Goal: Task Accomplishment & Management: Manage account settings

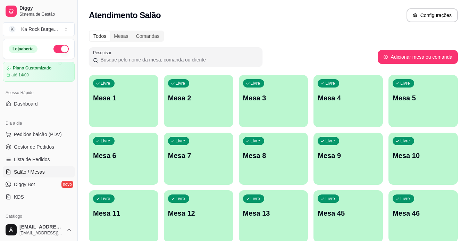
click at [328, 164] on div "Livre Mesa 9" at bounding box center [347, 155] width 69 height 44
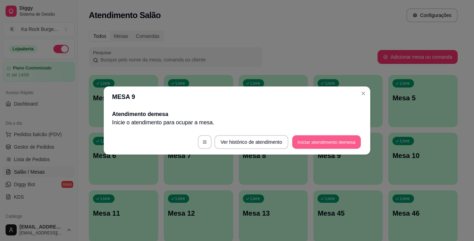
click at [331, 143] on button "Iniciar atendimento de mesa" at bounding box center [326, 142] width 69 height 14
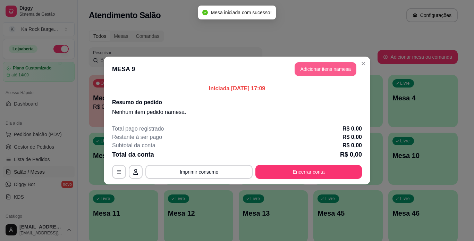
click at [322, 69] on button "Adicionar itens na mesa" at bounding box center [326, 69] width 62 height 14
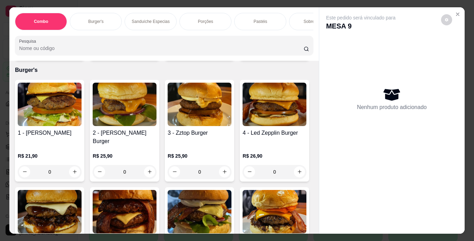
scroll to position [294, 0]
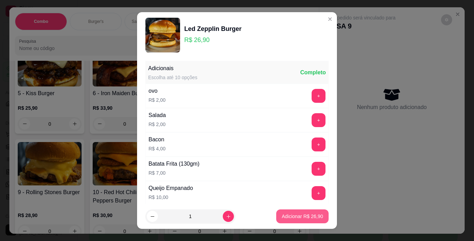
click at [282, 216] on p "Adicionar R$ 26,90" at bounding box center [302, 216] width 41 height 7
type input "1"
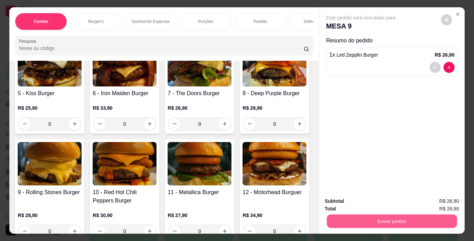
click at [337, 217] on button "Enviar pedido" at bounding box center [392, 221] width 130 height 14
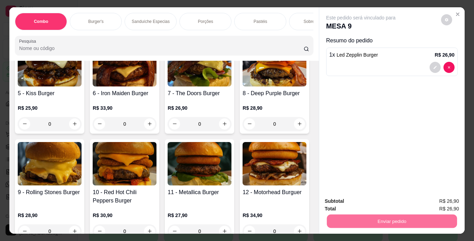
click at [343, 203] on button "Não registrar e enviar pedido" at bounding box center [369, 201] width 70 height 13
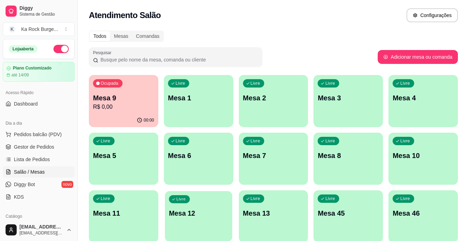
click at [195, 222] on div "Livre Mesa 12" at bounding box center [198, 212] width 67 height 42
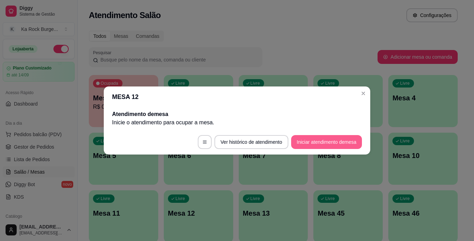
click at [318, 142] on button "Iniciar atendimento de mesa" at bounding box center [326, 142] width 71 height 14
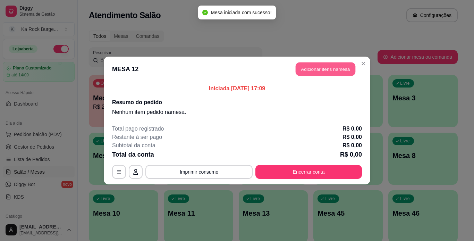
click at [322, 74] on button "Adicionar itens na mesa" at bounding box center [326, 69] width 60 height 14
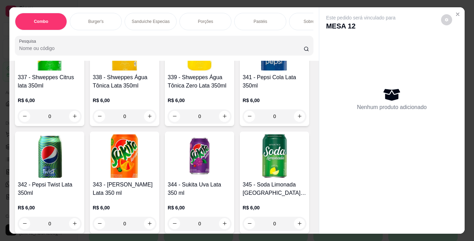
scroll to position [2900, 0]
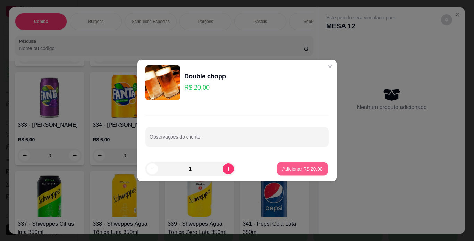
click at [305, 163] on button "Adicionar R$ 20,00" at bounding box center [302, 169] width 51 height 14
type input "1"
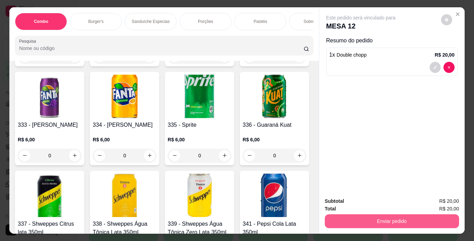
click at [371, 225] on button "Enviar pedido" at bounding box center [392, 221] width 134 height 14
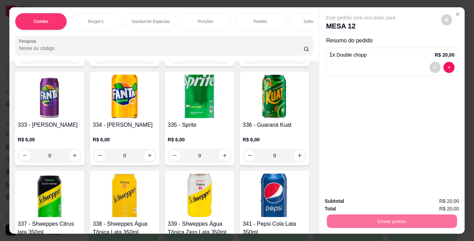
click at [376, 204] on button "Não registrar e enviar pedido" at bounding box center [369, 201] width 70 height 13
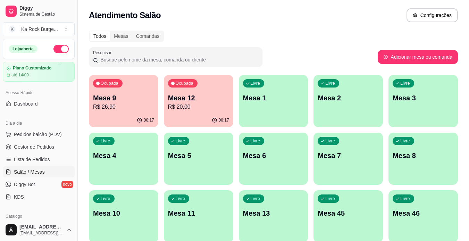
click at [283, 109] on div "Livre Mesa 1" at bounding box center [273, 97] width 69 height 44
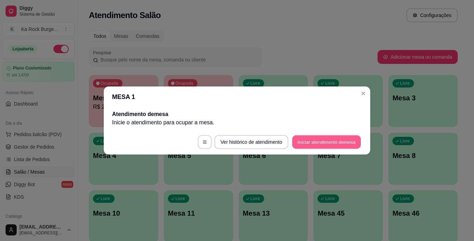
click at [313, 139] on button "Iniciar atendimento de mesa" at bounding box center [326, 142] width 69 height 14
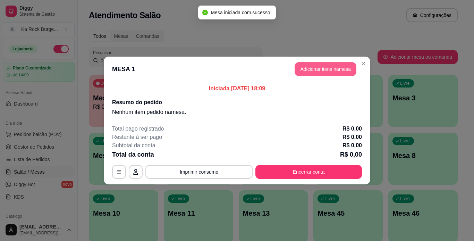
click at [320, 71] on button "Adicionar itens na mesa" at bounding box center [326, 69] width 62 height 14
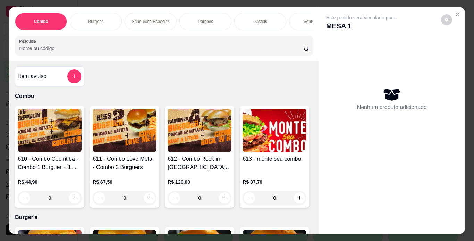
click at [254, 25] on div "Pastéis" at bounding box center [260, 21] width 52 height 17
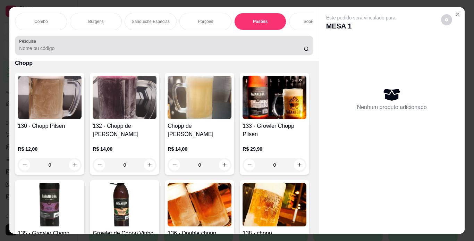
scroll to position [18, 0]
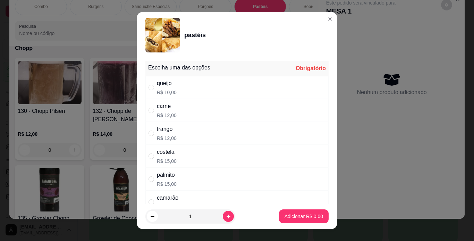
click at [171, 85] on div "queijo" at bounding box center [167, 83] width 20 height 8
radio input "true"
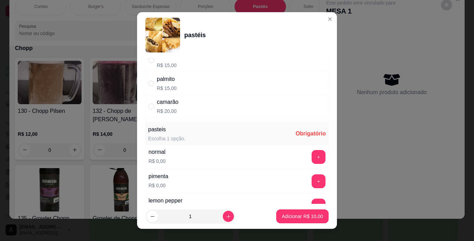
scroll to position [97, 0]
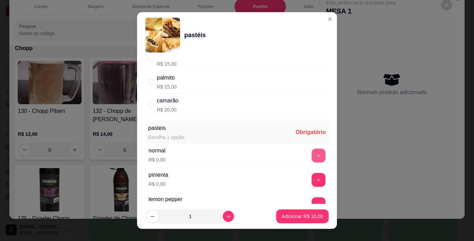
click at [312, 153] on button "+" at bounding box center [319, 156] width 14 height 14
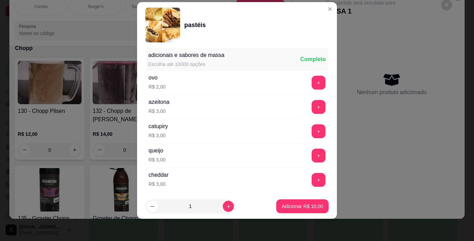
scroll to position [255, 0]
click at [307, 210] on button "Adicionar R$ 10,00" at bounding box center [302, 207] width 51 height 14
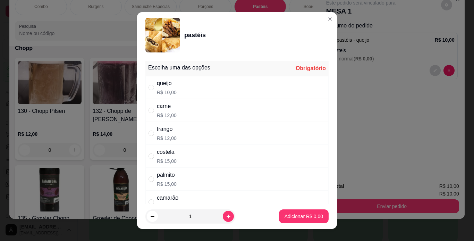
click at [187, 113] on div "carne R$ 12,00" at bounding box center [236, 110] width 183 height 23
radio input "true"
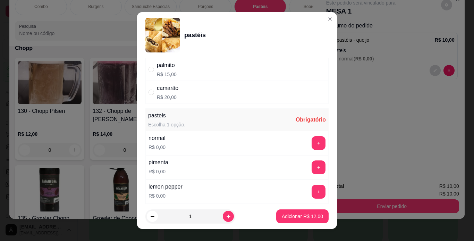
scroll to position [111, 0]
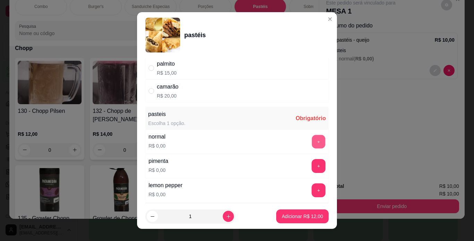
click at [312, 144] on button "+" at bounding box center [319, 142] width 14 height 14
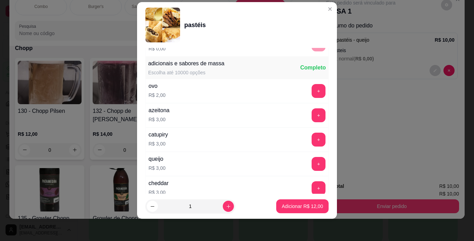
scroll to position [255, 0]
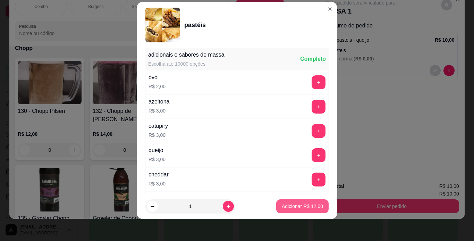
click at [293, 210] on button "Adicionar R$ 12,00" at bounding box center [302, 206] width 52 height 14
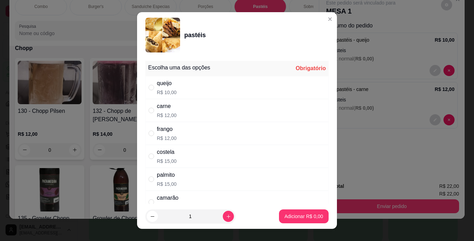
click at [169, 93] on p "R$ 10,00" at bounding box center [167, 92] width 20 height 7
radio input "true"
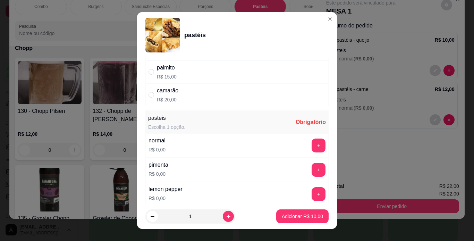
scroll to position [111, 0]
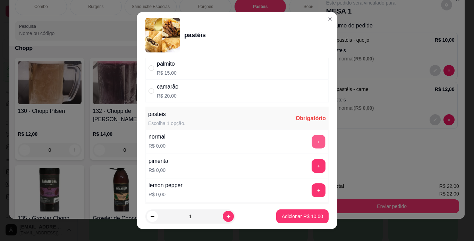
click at [312, 143] on button "+" at bounding box center [319, 142] width 14 height 14
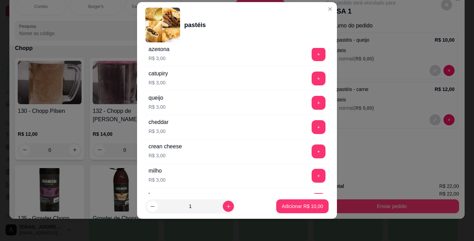
scroll to position [311, 0]
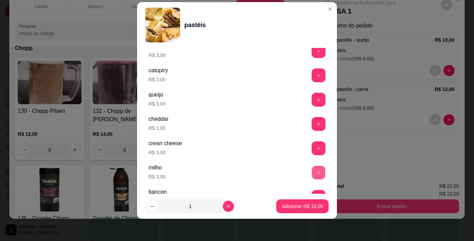
click at [312, 172] on button "+" at bounding box center [319, 173] width 14 height 14
click at [302, 209] on p "Adicionar R$ 13,00" at bounding box center [302, 206] width 41 height 7
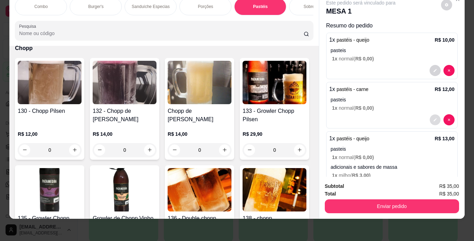
click at [430, 116] on button "decrease-product-quantity" at bounding box center [435, 119] width 11 height 11
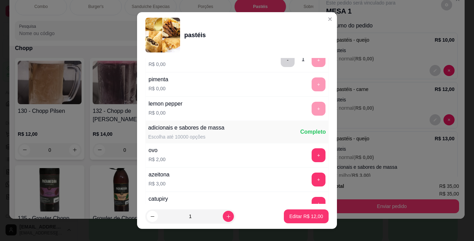
scroll to position [200, 0]
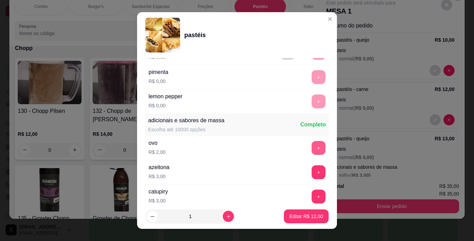
click at [312, 150] on button "+" at bounding box center [319, 148] width 14 height 14
click at [301, 215] on p "Editar R$ 14,00" at bounding box center [306, 216] width 33 height 7
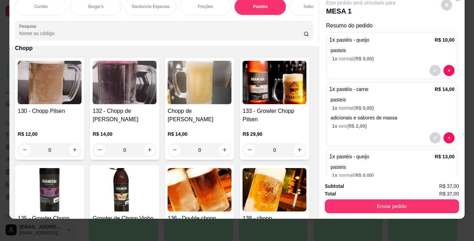
scroll to position [47, 0]
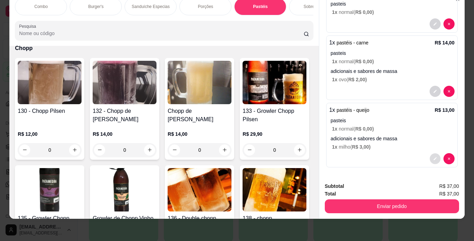
click at [433, 157] on icon "decrease-product-quantity" at bounding box center [434, 158] width 3 height 3
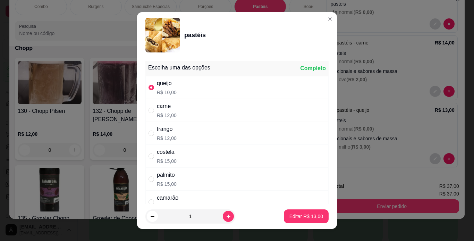
scroll to position [402, 0]
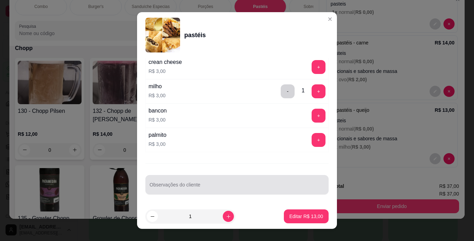
click at [244, 192] on div "Observações do cliente" at bounding box center [236, 184] width 183 height 19
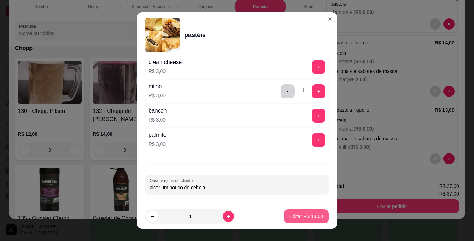
type input "picar um pouco de cebola"
click at [297, 214] on p "Editar R$ 13,00" at bounding box center [306, 216] width 34 height 7
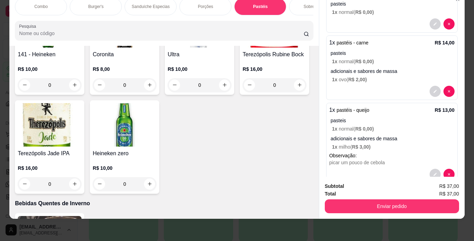
scroll to position [2552, 0]
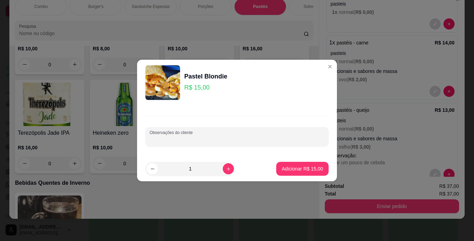
click at [247, 138] on input "Observações do cliente" at bounding box center [237, 139] width 175 height 7
type input "so banana"
click at [292, 174] on button "Adicionar R$ 15,00" at bounding box center [302, 169] width 51 height 14
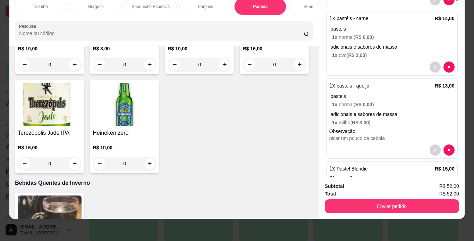
scroll to position [109, 0]
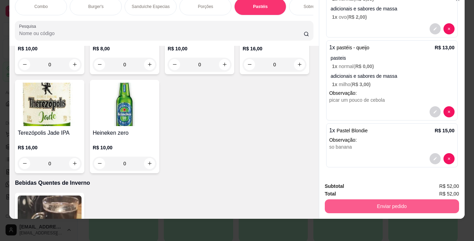
click at [436, 199] on button "Enviar pedido" at bounding box center [392, 206] width 134 height 14
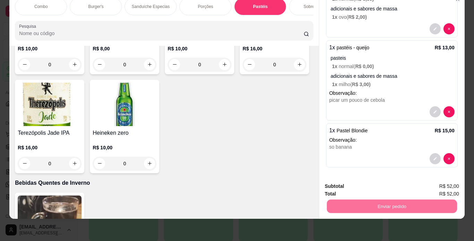
click at [381, 182] on button "Não registrar e enviar pedido" at bounding box center [369, 183] width 72 height 13
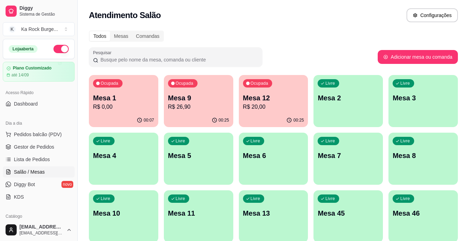
click at [197, 105] on p "R$ 26,90" at bounding box center [198, 107] width 61 height 8
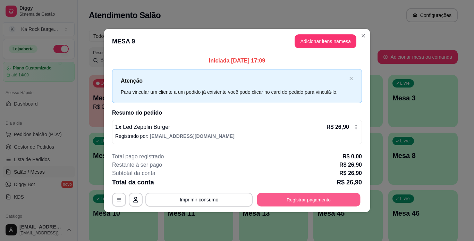
click at [295, 202] on button "Registrar pagamento" at bounding box center [308, 200] width 103 height 14
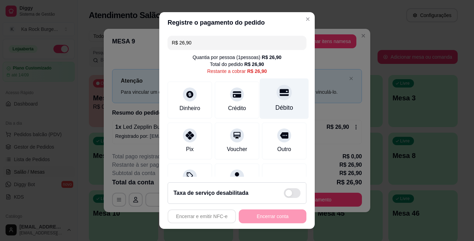
click at [277, 86] on div at bounding box center [284, 92] width 15 height 15
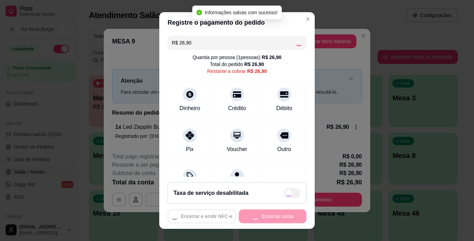
type input "R$ 0,00"
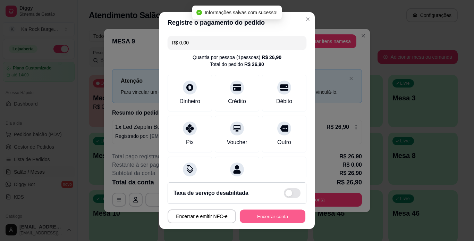
click at [259, 223] on button "Encerrar conta" at bounding box center [273, 217] width 66 height 14
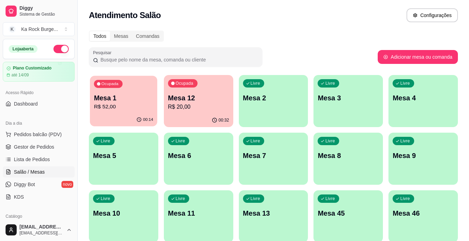
click at [114, 101] on p "Mesa 1" at bounding box center [123, 97] width 59 height 9
click at [214, 110] on p "R$ 20,00" at bounding box center [198, 107] width 59 height 8
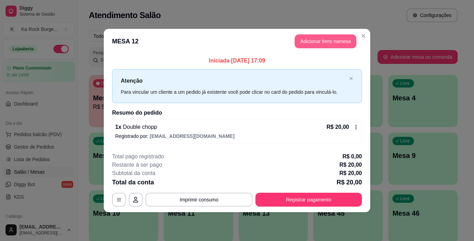
click at [322, 41] on button "Adicionar itens na mesa" at bounding box center [326, 41] width 62 height 14
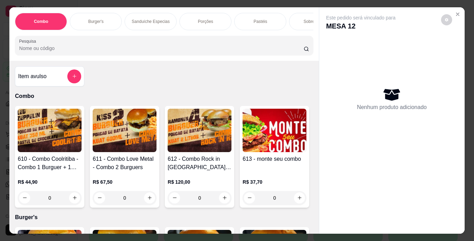
click at [88, 22] on p "Burger's" at bounding box center [95, 22] width 15 height 6
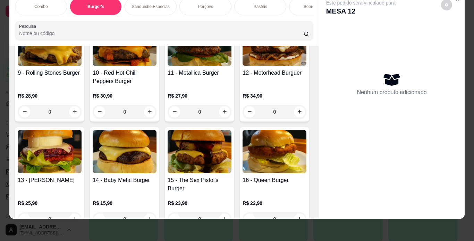
scroll to position [545, 0]
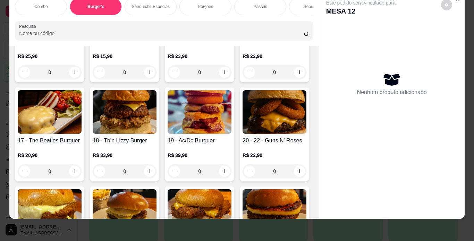
click at [319, 93] on div "Este pedido será vinculado para MESA 12 Nenhum produto adicionado" at bounding box center [391, 99] width 145 height 215
click at [128, 26] on img at bounding box center [125, 4] width 64 height 43
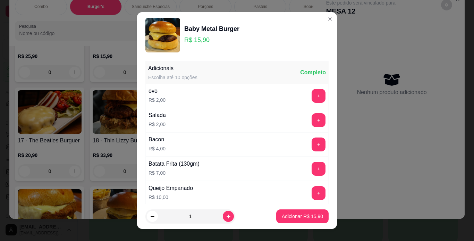
click at [309, 166] on div "+" at bounding box center [318, 169] width 19 height 14
click at [312, 167] on button "+" at bounding box center [319, 169] width 14 height 14
click at [312, 215] on p "Adicionar R$ 22,90" at bounding box center [302, 216] width 41 height 7
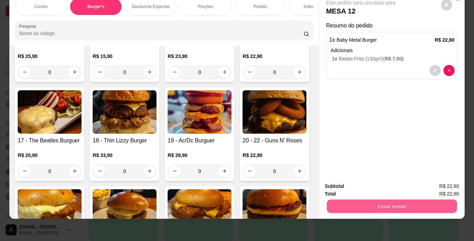
click at [364, 200] on button "Enviar pedido" at bounding box center [392, 207] width 130 height 14
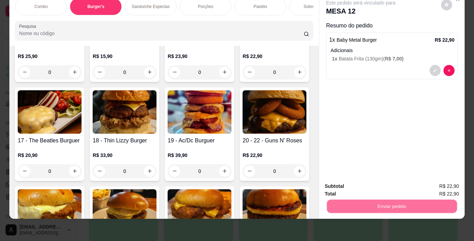
click at [365, 184] on button "Não registrar e enviar pedido" at bounding box center [369, 183] width 72 height 13
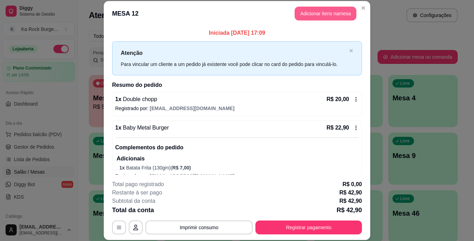
click at [337, 15] on button "Adicionar itens na mesa" at bounding box center [326, 14] width 62 height 14
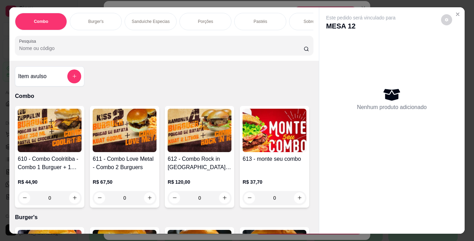
click at [249, 21] on div "Pastéis" at bounding box center [260, 21] width 52 height 17
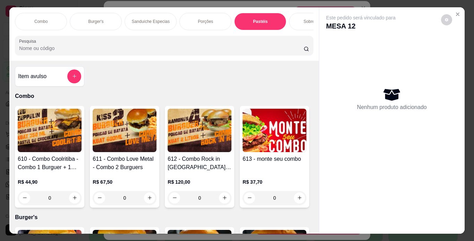
scroll to position [18, 0]
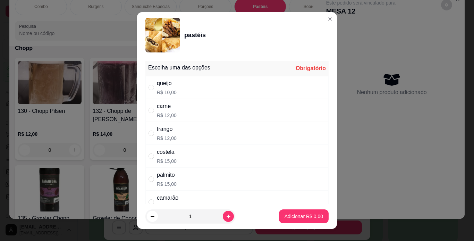
click at [181, 153] on div "costela R$ 15,00" at bounding box center [236, 156] width 183 height 23
radio input "true"
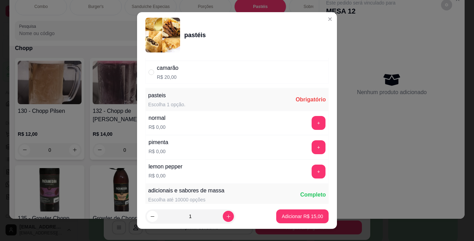
scroll to position [143, 0]
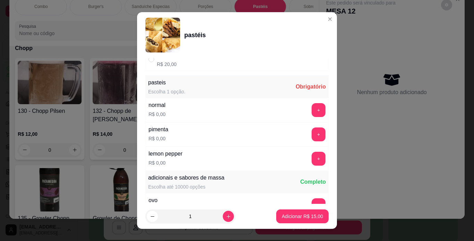
click at [305, 102] on div "normal R$ 0,00 +" at bounding box center [236, 110] width 183 height 24
click at [312, 107] on button "+" at bounding box center [319, 110] width 14 height 14
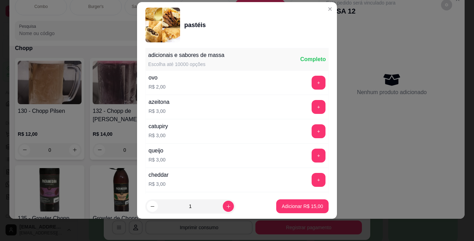
scroll to position [255, 0]
click at [312, 153] on button "+" at bounding box center [319, 155] width 14 height 14
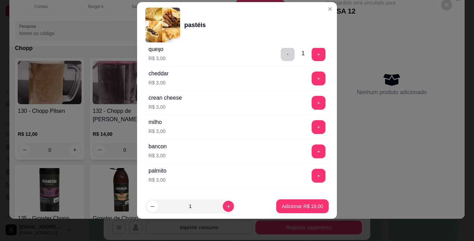
scroll to position [385, 0]
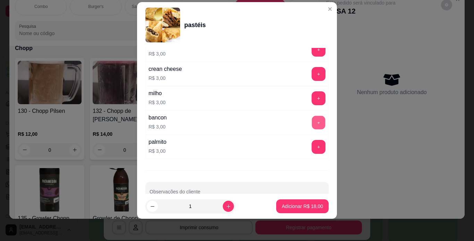
click at [312, 124] on button "+" at bounding box center [319, 123] width 14 height 14
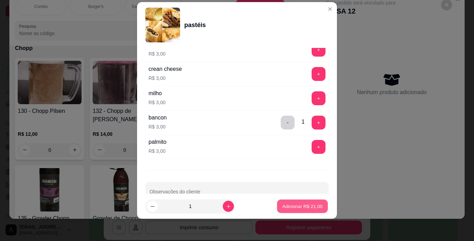
click at [309, 207] on p "Adicionar R$ 21,00" at bounding box center [302, 206] width 40 height 7
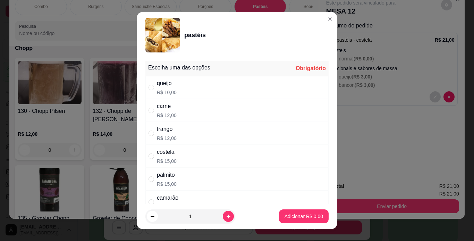
click at [214, 102] on div "carne R$ 12,00" at bounding box center [236, 110] width 183 height 23
radio input "true"
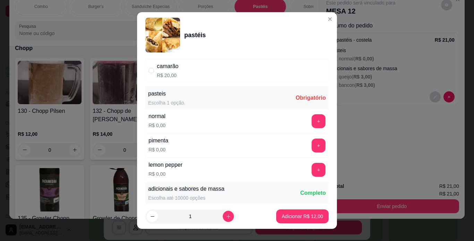
scroll to position [137, 0]
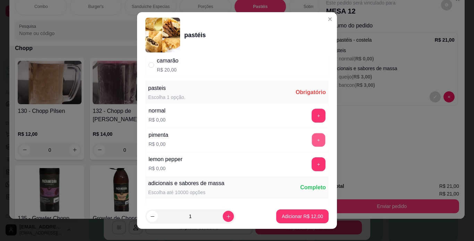
click at [312, 137] on button "+" at bounding box center [319, 140] width 14 height 14
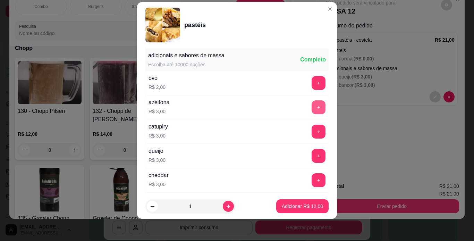
scroll to position [255, 0]
click at [312, 153] on button "+" at bounding box center [319, 155] width 14 height 14
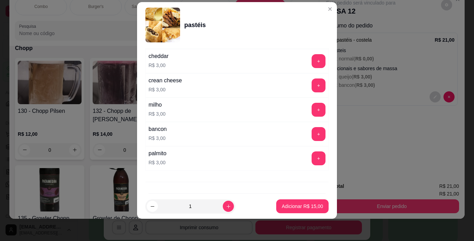
scroll to position [391, 0]
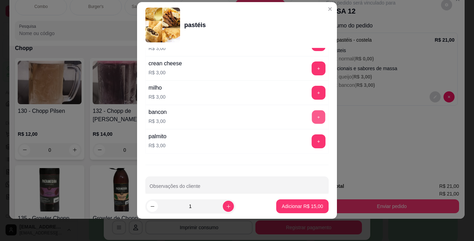
click at [312, 117] on button "+" at bounding box center [319, 117] width 14 height 14
click at [302, 203] on p "Adicionar R$ 18,00" at bounding box center [302, 206] width 41 height 7
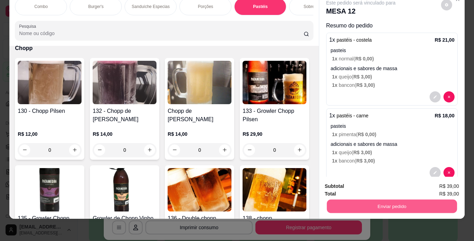
click at [387, 200] on button "Enviar pedido" at bounding box center [392, 207] width 130 height 14
click at [378, 178] on button "Não registrar e enviar pedido" at bounding box center [369, 183] width 70 height 13
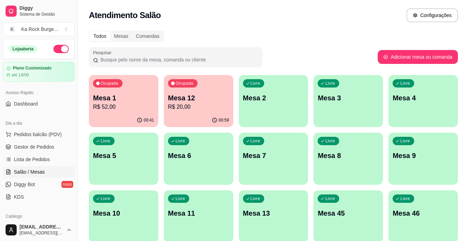
click at [330, 166] on div "Livre Mesa 8" at bounding box center [347, 155] width 69 height 44
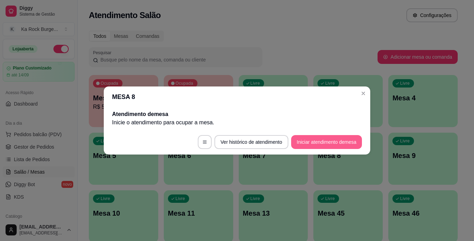
click at [349, 139] on button "Iniciar atendimento de mesa" at bounding box center [326, 142] width 71 height 14
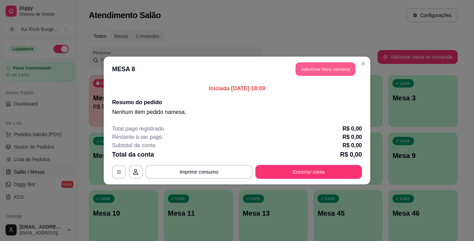
click at [337, 75] on button "Adicionar itens na mesa" at bounding box center [326, 69] width 60 height 14
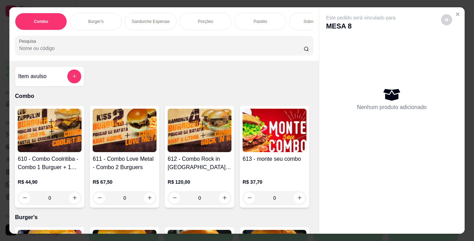
scroll to position [0, 261]
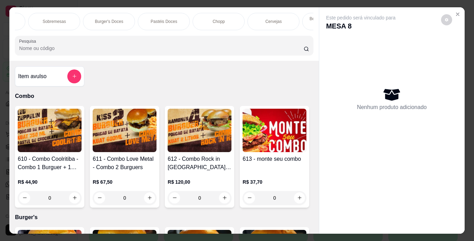
drag, startPoint x: 223, startPoint y: 22, endPoint x: 187, endPoint y: 141, distance: 124.3
click at [222, 22] on div "Chopp" at bounding box center [219, 21] width 52 height 17
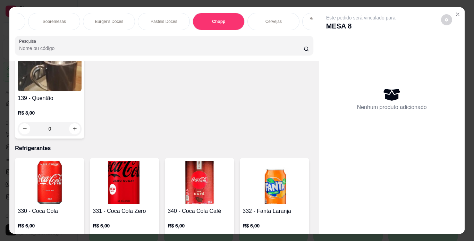
scroll to position [18, 0]
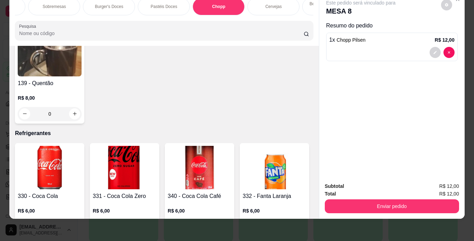
type input "2"
type input "1"
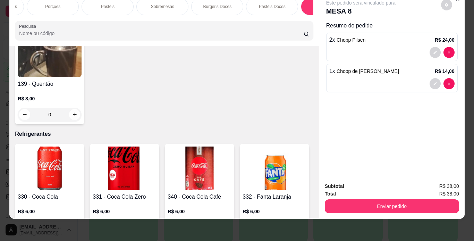
scroll to position [0, 118]
click at [96, 7] on div "Porções" at bounding box center [87, 6] width 52 height 17
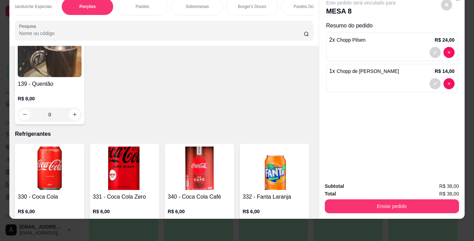
scroll to position [1293, 0]
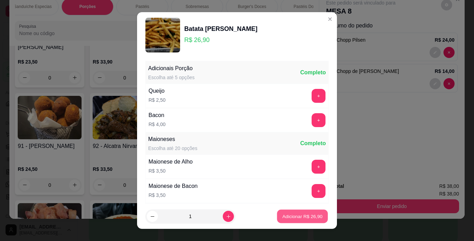
click at [301, 216] on p "Adicionar R$ 26,90" at bounding box center [302, 216] width 40 height 7
type input "1"
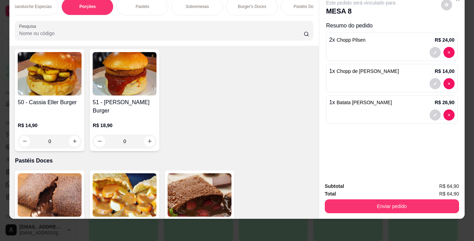
scroll to position [2015, 0]
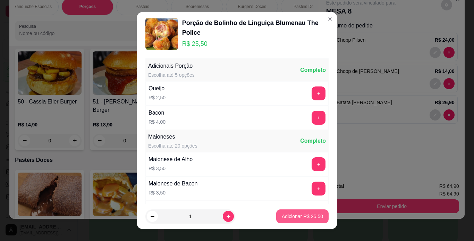
click at [308, 219] on p "Adicionar R$ 25,50" at bounding box center [302, 216] width 41 height 7
type input "1"
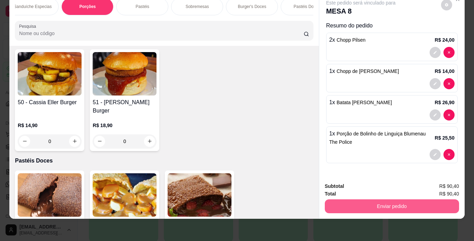
click at [366, 202] on button "Enviar pedido" at bounding box center [392, 206] width 134 height 14
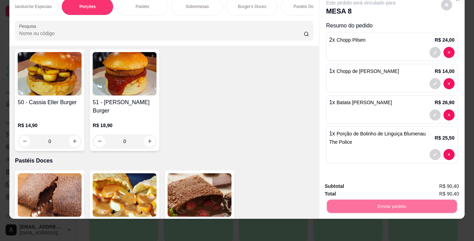
click at [365, 184] on button "Não registrar e enviar pedido" at bounding box center [369, 183] width 70 height 13
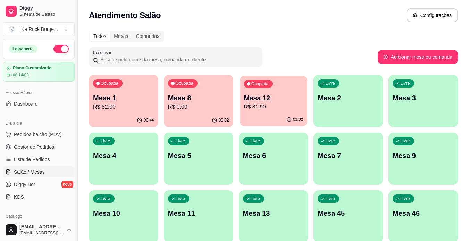
click at [275, 100] on p "Mesa 12" at bounding box center [273, 97] width 59 height 9
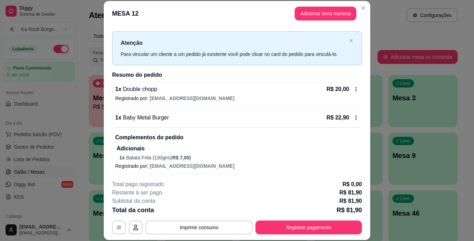
scroll to position [0, 0]
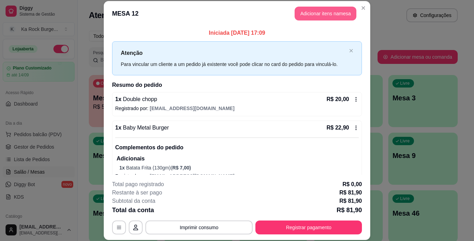
click at [329, 19] on button "Adicionar itens na mesa" at bounding box center [326, 14] width 62 height 14
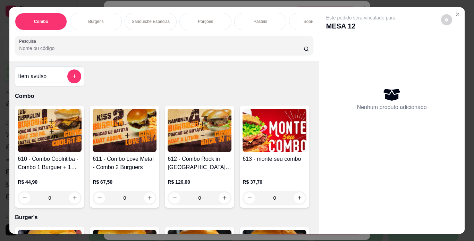
scroll to position [0, 261]
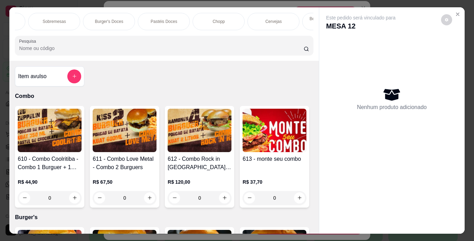
click at [223, 19] on div "Chopp" at bounding box center [219, 21] width 52 height 17
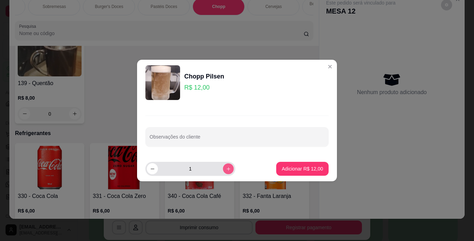
click at [223, 166] on button "increase-product-quantity" at bounding box center [228, 168] width 11 height 11
type input "2"
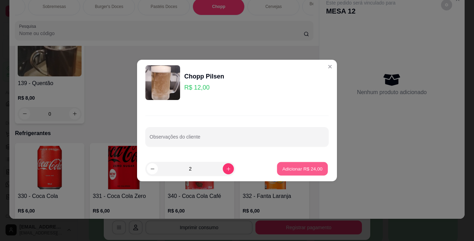
click at [309, 170] on p "Adicionar R$ 24,00" at bounding box center [302, 168] width 40 height 7
type input "2"
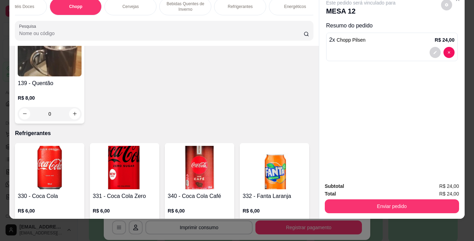
scroll to position [0, 425]
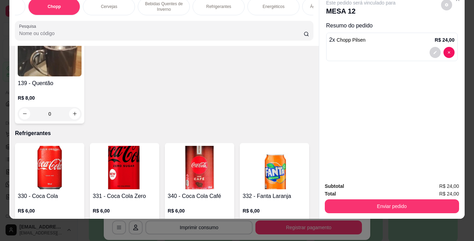
click at [210, 7] on div "Refrigerantes" at bounding box center [219, 6] width 52 height 17
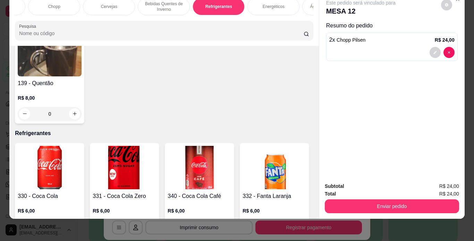
scroll to position [3367, 0]
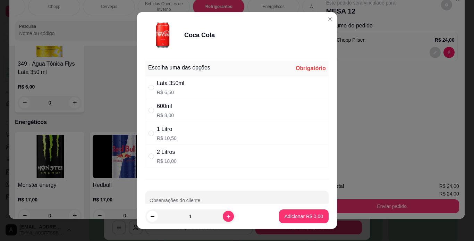
click at [257, 77] on div "Lata 350ml R$ 6,50" at bounding box center [236, 87] width 183 height 23
radio input "true"
click at [285, 218] on p "Adicionar R$ 6,50" at bounding box center [304, 216] width 39 height 7
type input "1"
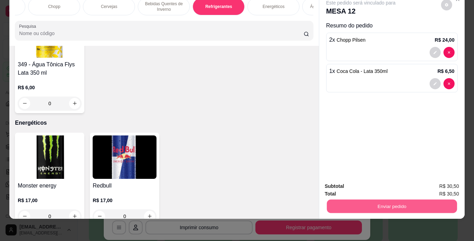
click at [361, 206] on button "Enviar pedido" at bounding box center [392, 207] width 130 height 14
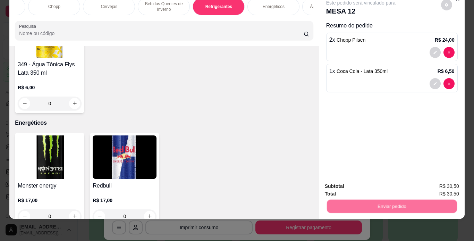
click at [360, 186] on button "Não registrar e enviar pedido" at bounding box center [369, 183] width 70 height 13
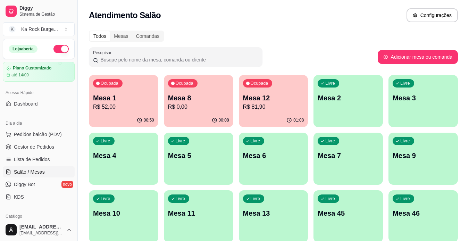
click at [171, 109] on p "R$ 0,00" at bounding box center [198, 107] width 61 height 8
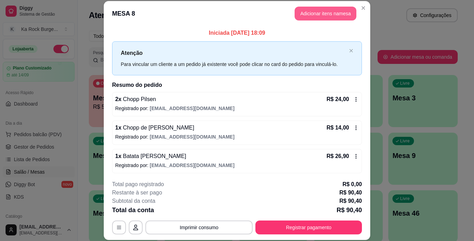
click at [306, 15] on button "Adicionar itens na mesa" at bounding box center [326, 14] width 62 height 14
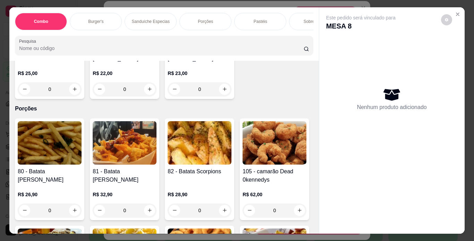
scroll to position [863, 0]
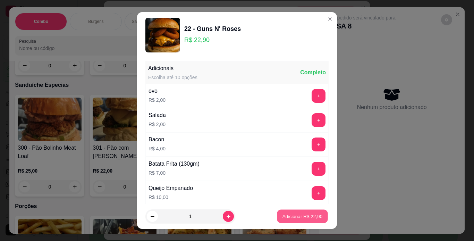
click at [312, 214] on p "Adicionar R$ 22,90" at bounding box center [302, 216] width 40 height 7
type input "1"
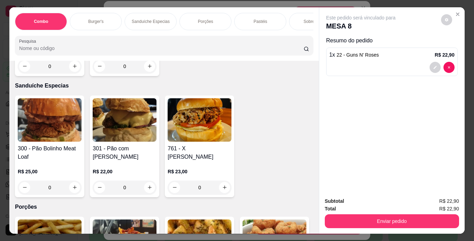
click at [335, 212] on div "Enviar pedido" at bounding box center [392, 220] width 134 height 16
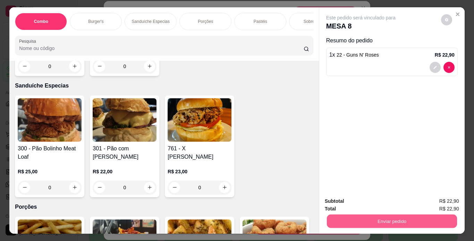
click at [335, 214] on button "Enviar pedido" at bounding box center [392, 221] width 130 height 14
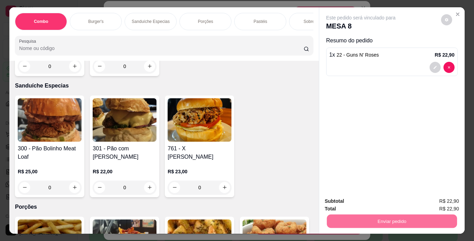
click at [362, 204] on button "Não registrar e enviar pedido" at bounding box center [369, 201] width 70 height 13
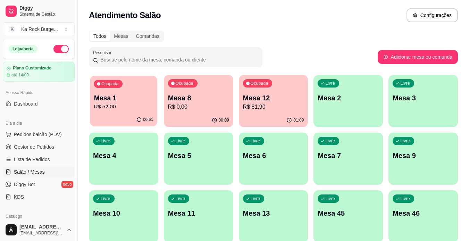
click at [112, 117] on div "00:51" at bounding box center [123, 119] width 67 height 13
click at [239, 188] on div "Ocupada Mesa 1 R$ 52,00 00:52 Ocupada Mesa 8 R$ 0,00 00:10 Ocupada Mesa 12 R$ 8…" at bounding box center [273, 245] width 369 height 340
click at [264, 100] on p "Mesa 12" at bounding box center [273, 98] width 61 height 10
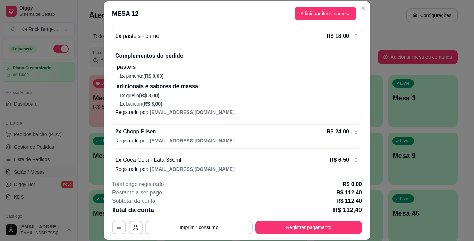
scroll to position [260, 0]
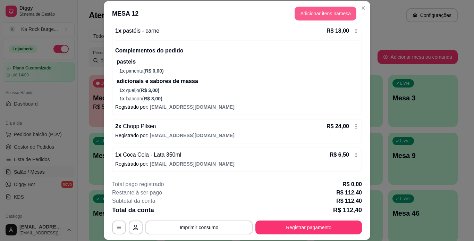
click at [326, 16] on button "Adicionar itens na mesa" at bounding box center [326, 14] width 62 height 14
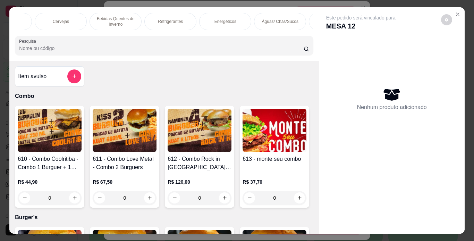
scroll to position [0, 479]
click at [167, 23] on div "Refrigerantes" at bounding box center [166, 21] width 52 height 17
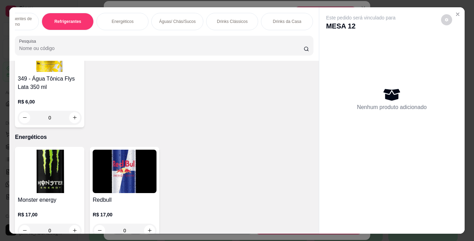
scroll to position [0, 580]
click at [175, 19] on p "Águas/ Chás/Sucos" at bounding box center [174, 22] width 36 height 6
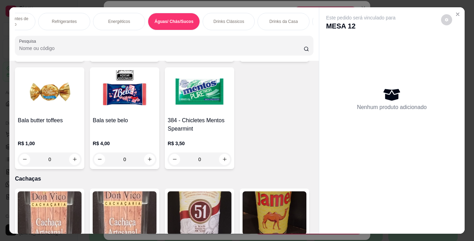
scroll to position [18, 0]
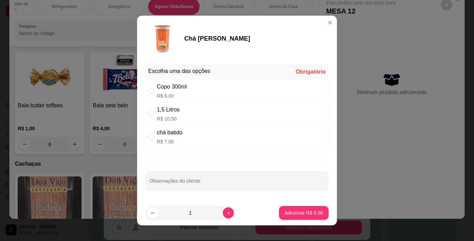
click at [207, 85] on div "Copo 300ml R$ 6,00" at bounding box center [236, 90] width 183 height 23
radio input "true"
click at [285, 211] on p "Adicionar R$ 6,00" at bounding box center [304, 212] width 39 height 7
type input "1"
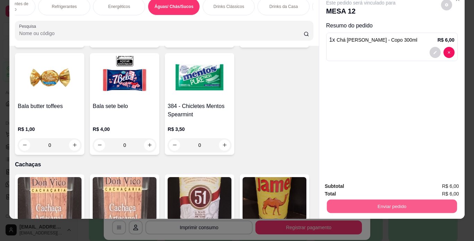
click at [387, 208] on button "Enviar pedido" at bounding box center [392, 207] width 130 height 14
click at [379, 182] on button "Não registrar e enviar pedido" at bounding box center [369, 183] width 72 height 13
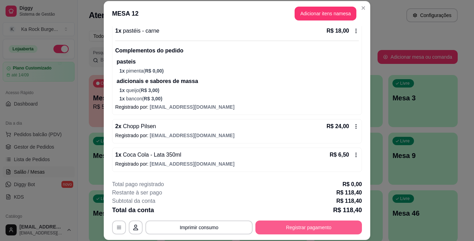
click at [348, 227] on button "Registrar pagamento" at bounding box center [308, 227] width 107 height 14
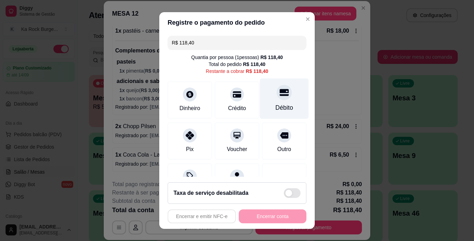
click at [291, 103] on div "Débito" at bounding box center [284, 98] width 49 height 41
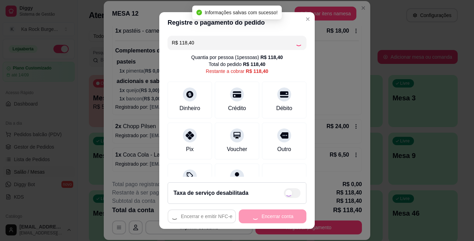
type input "R$ 0,00"
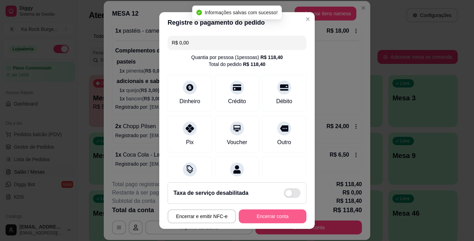
click at [263, 212] on button "Encerrar conta" at bounding box center [273, 216] width 68 height 14
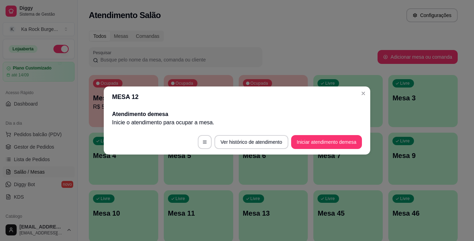
scroll to position [0, 0]
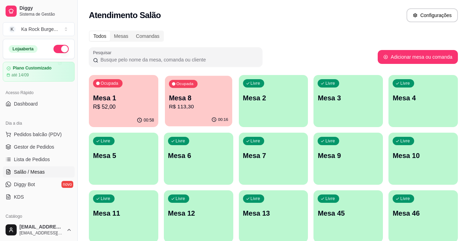
click at [193, 105] on p "R$ 113,30" at bounding box center [198, 107] width 59 height 8
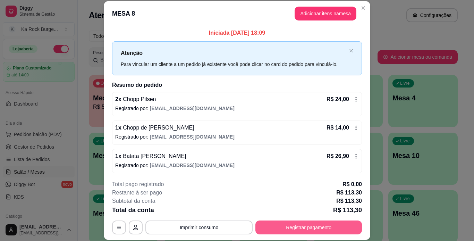
click at [294, 229] on button "Registrar pagamento" at bounding box center [308, 227] width 107 height 14
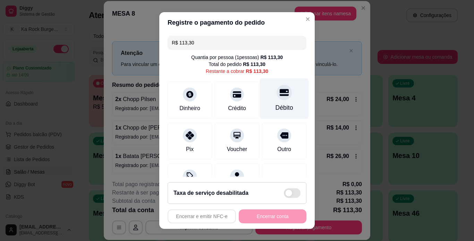
click at [280, 95] on icon at bounding box center [284, 92] width 9 height 7
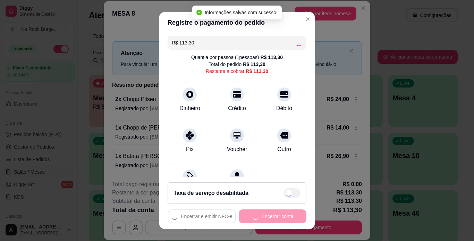
type input "R$ 0,00"
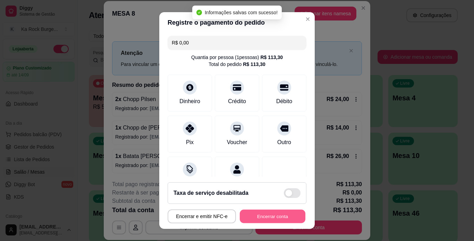
click at [281, 216] on button "Encerrar conta" at bounding box center [273, 217] width 66 height 14
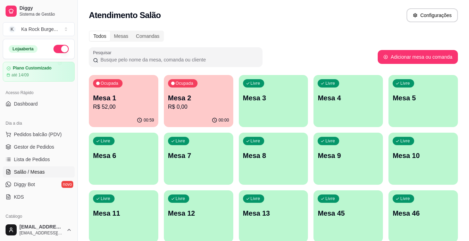
click at [102, 107] on p "R$ 52,00" at bounding box center [123, 107] width 61 height 8
click at [207, 100] on p "Mesa 2" at bounding box center [198, 98] width 61 height 10
click at [39, 156] on span "Lista de Pedidos" at bounding box center [32, 159] width 36 height 7
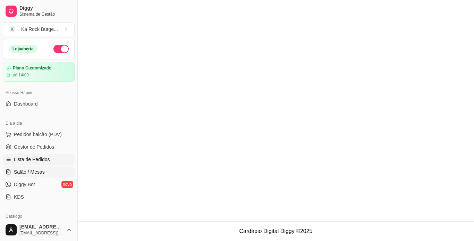
click at [39, 170] on span "Salão / Mesas" at bounding box center [29, 171] width 31 height 7
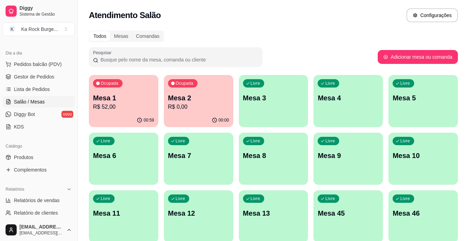
scroll to position [71, 0]
click at [38, 200] on span "Relatórios de vendas" at bounding box center [37, 199] width 46 height 7
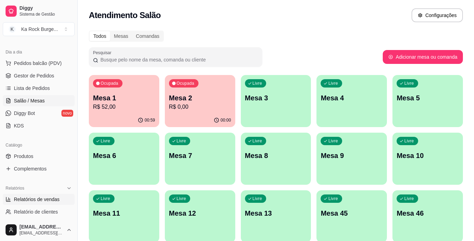
select select "ALL"
select select "0"
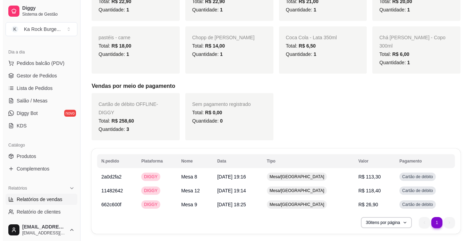
scroll to position [250, 0]
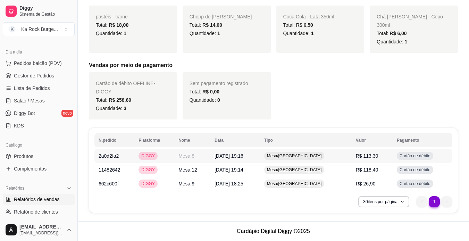
click at [194, 156] on td "Mesa 8" at bounding box center [192, 156] width 36 height 14
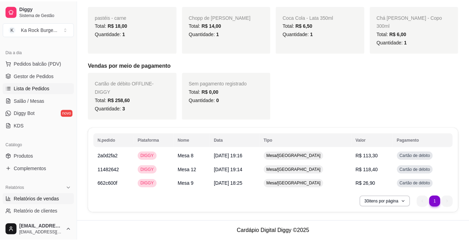
scroll to position [242, 0]
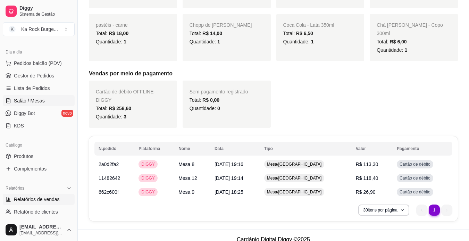
click at [32, 101] on span "Salão / Mesas" at bounding box center [29, 100] width 31 height 7
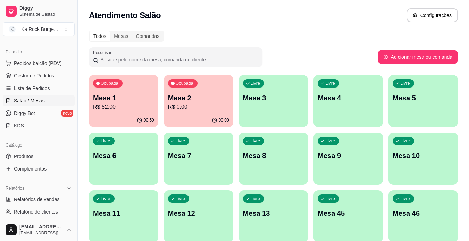
click at [290, 169] on div "Livre Mesa 8" at bounding box center [273, 155] width 69 height 44
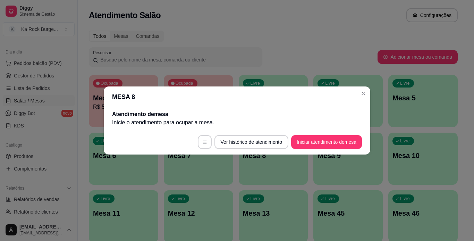
click at [326, 134] on footer "Ver histórico de atendimento Iniciar atendimento de mesa" at bounding box center [237, 141] width 267 height 25
click at [326, 142] on button "Iniciar atendimento de mesa" at bounding box center [326, 142] width 71 height 14
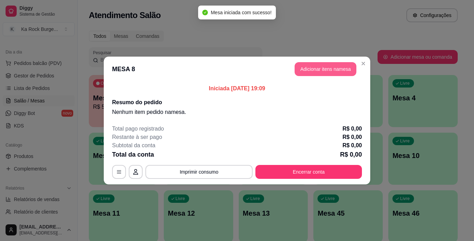
click at [342, 74] on button "Adicionar itens na mesa" at bounding box center [326, 69] width 62 height 14
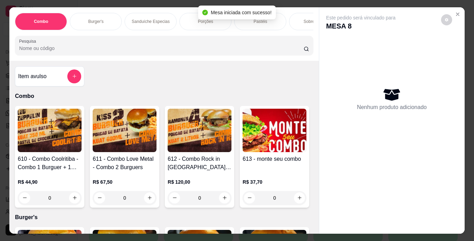
click at [117, 33] on div "Combo Burger's Sanduíche Especias Porções Pastéis Sobremesas Burger's Doces Pas…" at bounding box center [163, 33] width 309 height 53
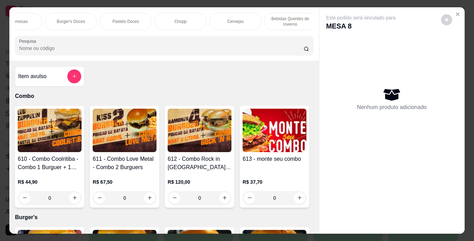
scroll to position [0, 340]
click at [144, 17] on div "Chopp" at bounding box center [139, 21] width 52 height 17
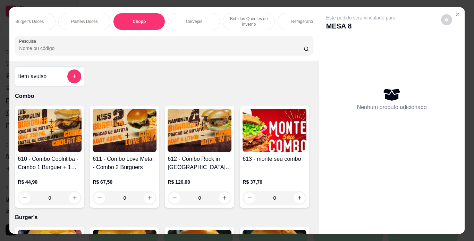
scroll to position [18, 0]
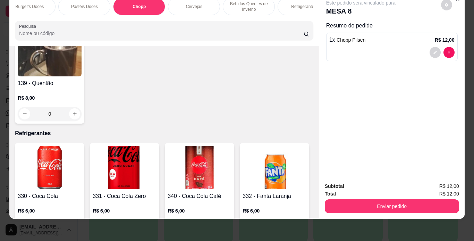
type input "2"
type input "1"
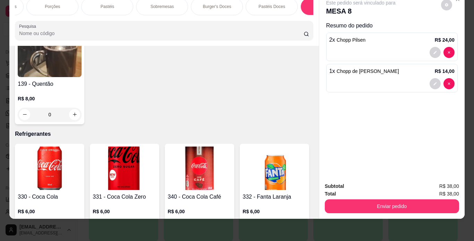
scroll to position [0, 146]
click at [56, 4] on p "Porções" at bounding box center [59, 7] width 15 height 6
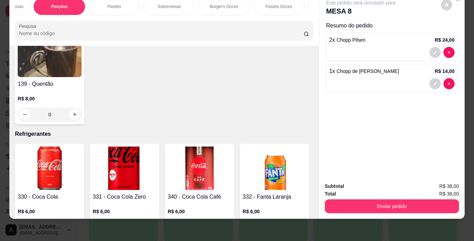
scroll to position [1293, 0]
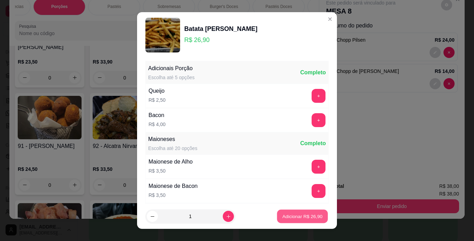
click at [300, 216] on p "Adicionar R$ 26,90" at bounding box center [302, 216] width 40 height 7
type input "1"
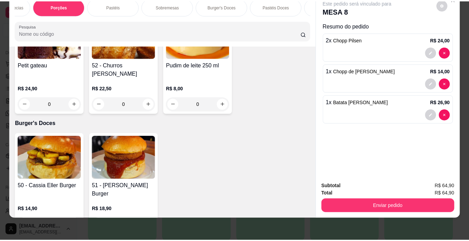
scroll to position [1932, 0]
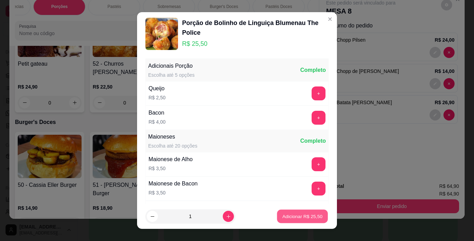
click at [295, 218] on p "Adicionar R$ 25,50" at bounding box center [302, 216] width 40 height 7
type input "1"
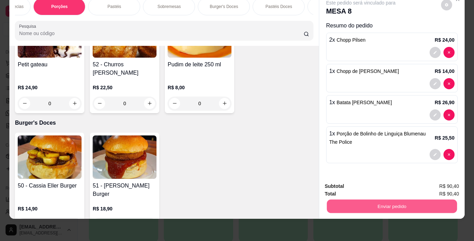
click at [397, 207] on button "Enviar pedido" at bounding box center [392, 207] width 130 height 14
click at [396, 183] on button "Não registrar e enviar pedido" at bounding box center [369, 183] width 70 height 13
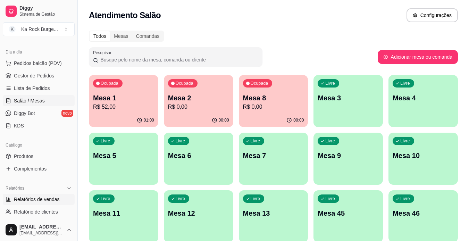
click at [30, 196] on span "Relatórios de vendas" at bounding box center [37, 199] width 46 height 7
select select "ALL"
select select "0"
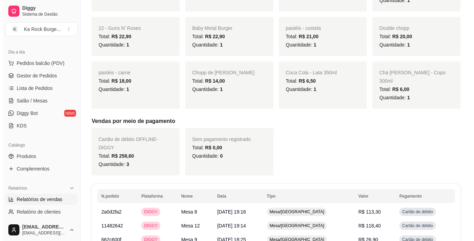
scroll to position [242, 0]
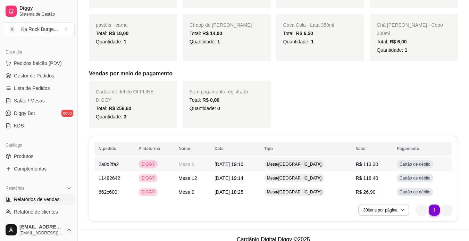
click at [331, 163] on td "Mesa/[GEOGRAPHIC_DATA]" at bounding box center [306, 164] width 92 height 14
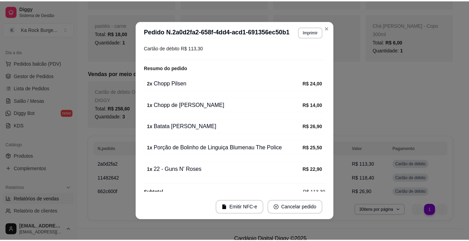
scroll to position [97, 0]
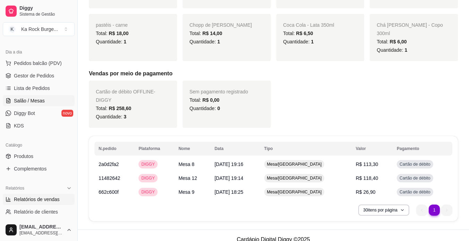
click at [39, 103] on span "Salão / Mesas" at bounding box center [29, 100] width 31 height 7
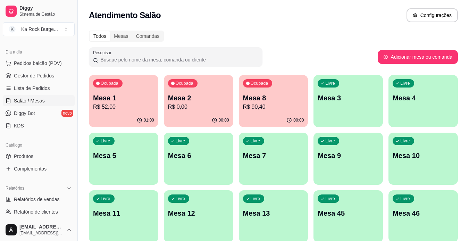
click at [262, 110] on p "R$ 90,40" at bounding box center [273, 107] width 61 height 8
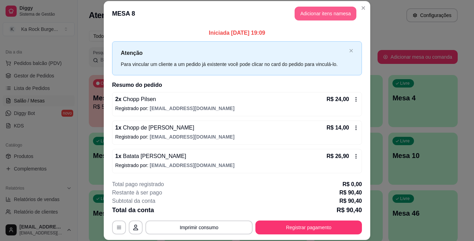
click at [330, 14] on button "Adicionar itens na mesa" at bounding box center [326, 14] width 62 height 14
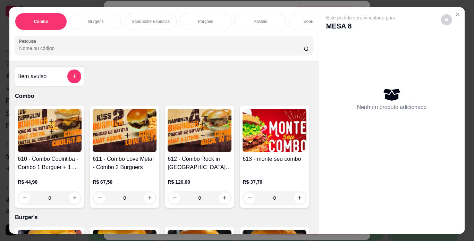
click at [109, 18] on div "Burger's" at bounding box center [96, 21] width 52 height 17
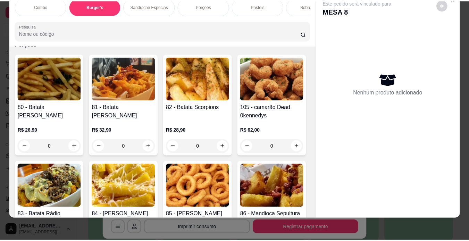
scroll to position [847, 0]
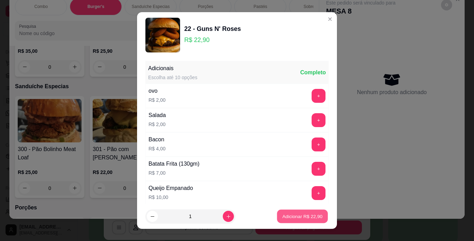
click at [294, 216] on p "Adicionar R$ 22,90" at bounding box center [302, 216] width 40 height 7
type input "1"
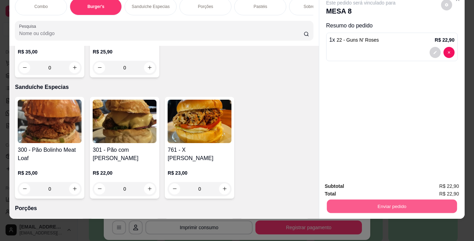
click at [368, 205] on button "Enviar pedido" at bounding box center [392, 207] width 130 height 14
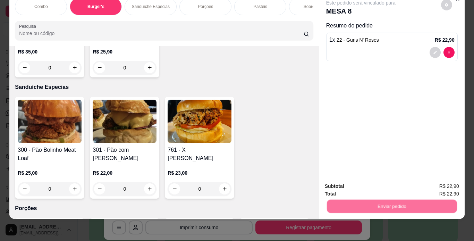
click at [368, 185] on button "Não registrar e enviar pedido" at bounding box center [369, 183] width 70 height 13
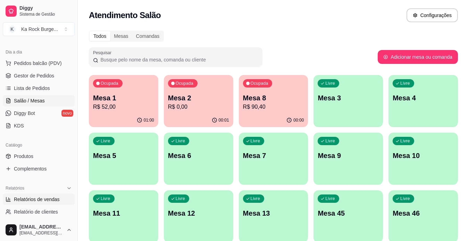
click at [40, 195] on link "Relatórios de vendas" at bounding box center [39, 199] width 72 height 11
select select "ALL"
select select "0"
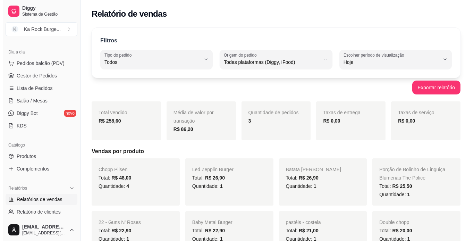
scroll to position [250, 0]
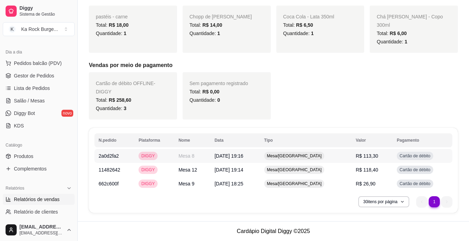
click at [385, 156] on td "R$ 113,30" at bounding box center [372, 156] width 41 height 14
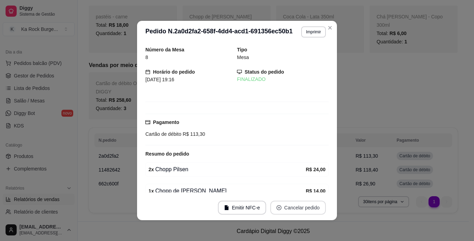
click at [288, 206] on button "Cancelar pedido" at bounding box center [298, 208] width 56 height 14
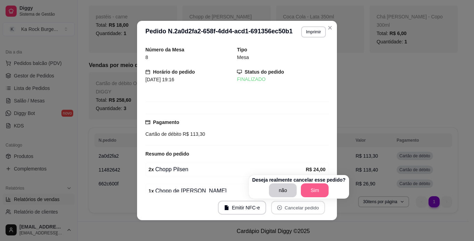
click at [309, 189] on button "Sim" at bounding box center [315, 190] width 28 height 14
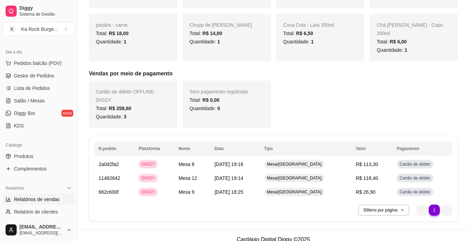
scroll to position [236, 0]
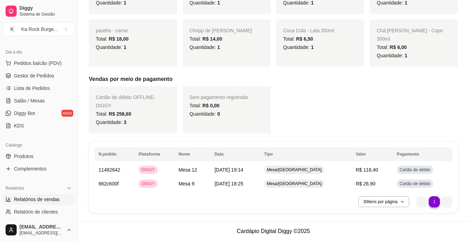
click at [389, 76] on h5 "Vendas por meio de pagamento" at bounding box center [273, 79] width 369 height 8
click at [39, 103] on span "Salão / Mesas" at bounding box center [29, 100] width 31 height 7
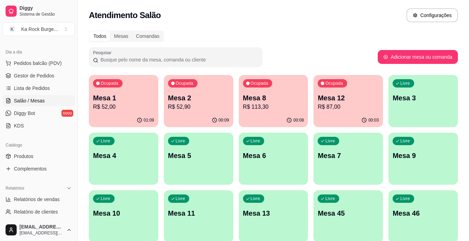
click at [356, 99] on p "Mesa 12" at bounding box center [348, 98] width 61 height 10
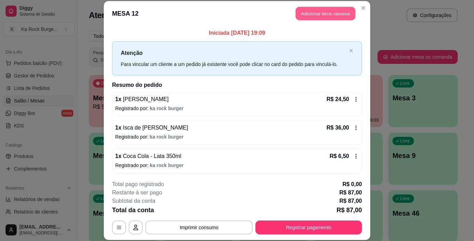
click at [332, 16] on button "Adicionar itens na mesa" at bounding box center [326, 14] width 60 height 14
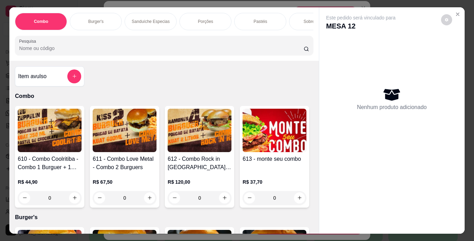
click at [94, 20] on p "Burger's" at bounding box center [95, 22] width 15 height 6
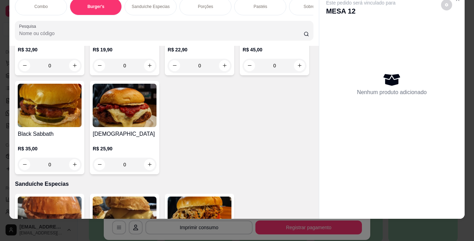
scroll to position [896, 0]
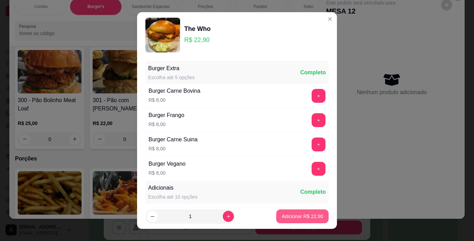
click at [298, 217] on p "Adicionar R$ 22,90" at bounding box center [302, 216] width 41 height 7
type input "1"
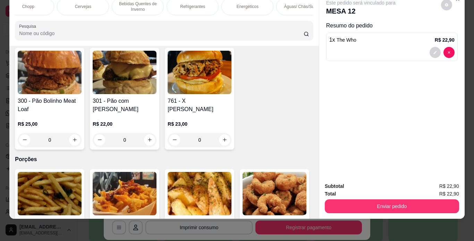
scroll to position [0, 458]
click at [294, 6] on div "Águas/ Chás/Sucos" at bounding box center [296, 6] width 52 height 17
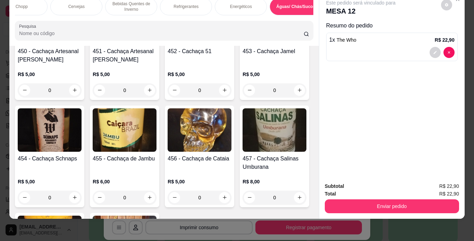
scroll to position [4408, 0]
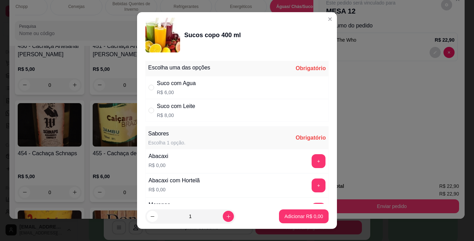
click at [218, 82] on div "Suco com Agua R$ 6,00" at bounding box center [236, 87] width 183 height 23
radio input "true"
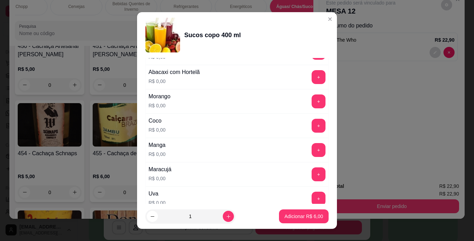
scroll to position [115, 0]
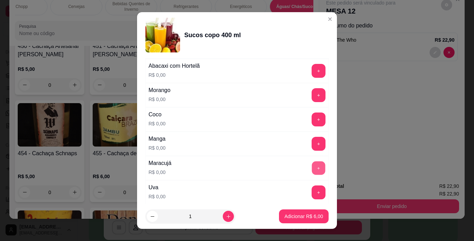
click at [312, 174] on button "+" at bounding box center [319, 168] width 14 height 14
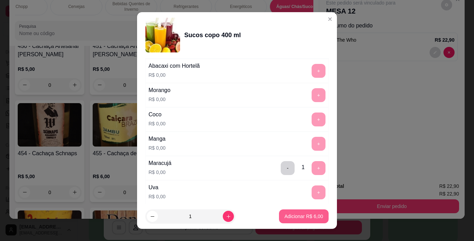
click at [299, 214] on button "Adicionar R$ 6,00" at bounding box center [304, 216] width 50 height 14
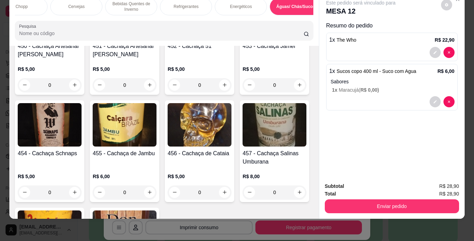
click at [299, 214] on div "Combo Burger's Sanduíche Especias Porções Pastéis Sobremesas Burger's Doces Pas…" at bounding box center [237, 120] width 474 height 241
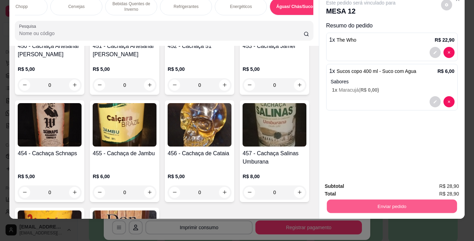
click at [337, 200] on button "Enviar pedido" at bounding box center [392, 207] width 130 height 14
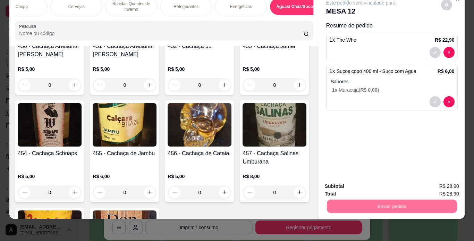
click at [339, 184] on button "Não registrar e enviar pedido" at bounding box center [369, 183] width 70 height 13
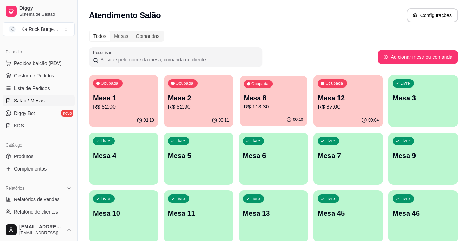
click at [288, 110] on p "R$ 113,30" at bounding box center [273, 107] width 59 height 8
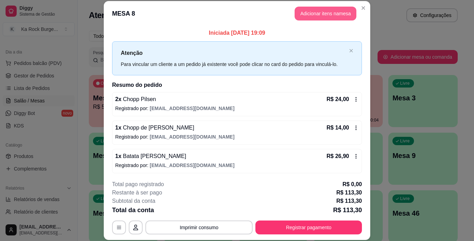
click at [329, 9] on button "Adicionar itens na mesa" at bounding box center [326, 14] width 62 height 14
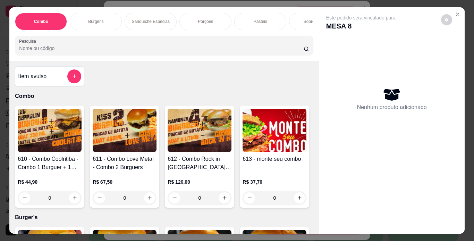
drag, startPoint x: 91, startPoint y: 19, endPoint x: 239, endPoint y: 43, distance: 150.6
click at [91, 19] on p "Burger's" at bounding box center [95, 22] width 15 height 6
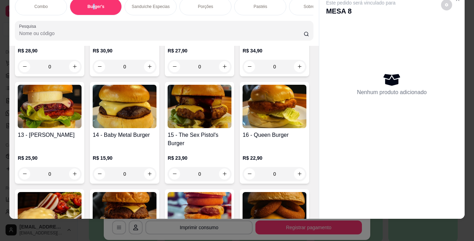
scroll to position [446, 0]
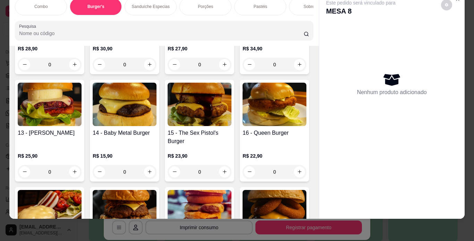
click at [310, 209] on div "Item avulso Combo 610 - Combo Coolritiba - Combo 1 Burguer + 1 Pastel R$ 44,90 …" at bounding box center [163, 132] width 309 height 173
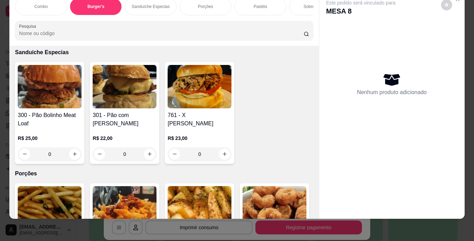
scroll to position [890, 0]
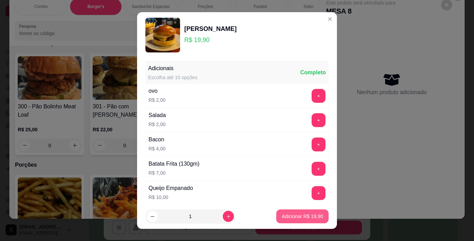
click at [304, 211] on button "Adicionar R$ 19,90" at bounding box center [302, 216] width 52 height 14
type input "1"
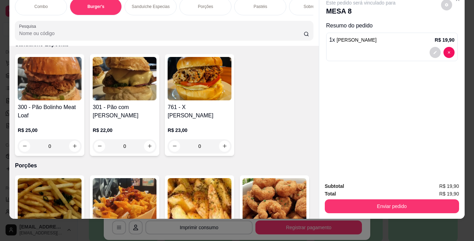
click at [259, 5] on div "Pastéis" at bounding box center [260, 6] width 52 height 17
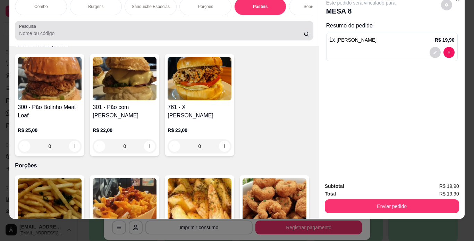
scroll to position [2248, 0]
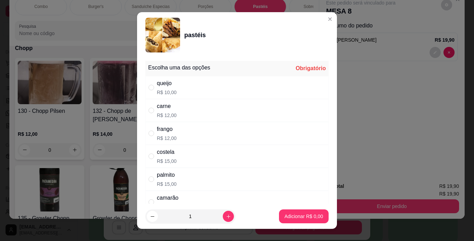
click at [192, 104] on div "carne R$ 12,00" at bounding box center [236, 110] width 183 height 23
radio input "true"
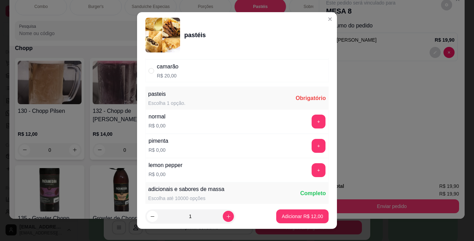
scroll to position [143, 0]
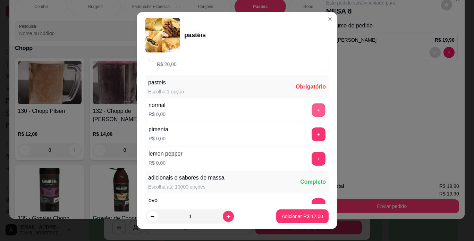
click at [312, 104] on button "+" at bounding box center [319, 110] width 14 height 14
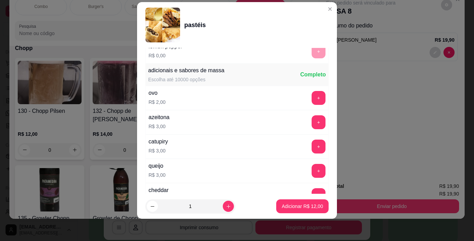
scroll to position [255, 0]
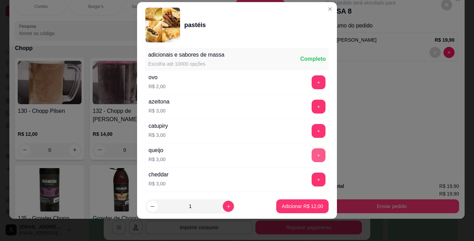
click at [312, 153] on button "+" at bounding box center [319, 155] width 14 height 14
click at [226, 205] on icon "increase-product-quantity" at bounding box center [228, 206] width 5 height 5
type input "2"
click at [282, 205] on p "Adicionar R$ 30,00" at bounding box center [302, 206] width 40 height 7
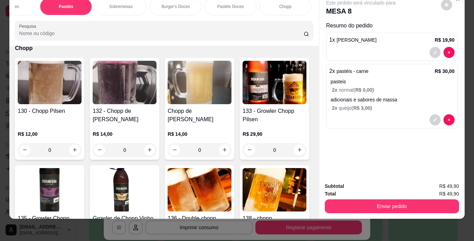
scroll to position [0, 208]
click at [280, 5] on div "Chopp" at bounding box center [271, 6] width 52 height 17
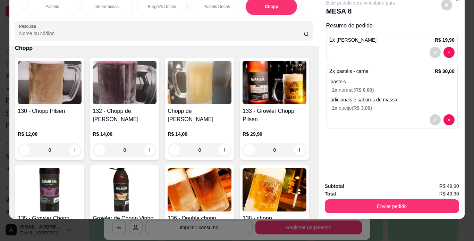
scroll to position [2716, 0]
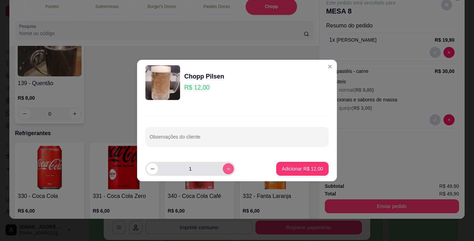
click at [223, 166] on button "increase-product-quantity" at bounding box center [228, 168] width 11 height 11
type input "2"
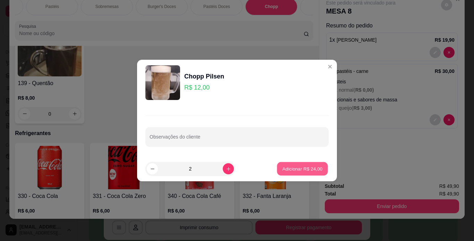
click at [293, 167] on p "Adicionar R$ 24,00" at bounding box center [302, 168] width 40 height 7
type input "2"
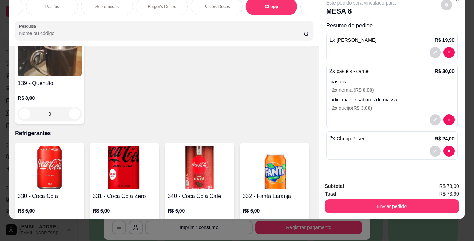
type input "1"
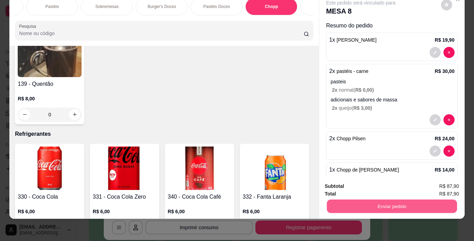
click at [352, 200] on button "Enviar pedido" at bounding box center [392, 207] width 130 height 14
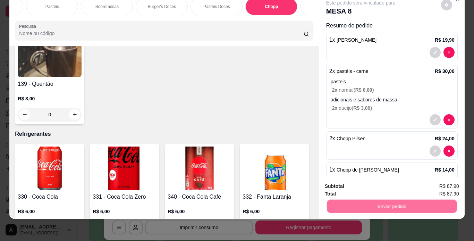
click at [352, 187] on button "Não registrar e enviar pedido" at bounding box center [369, 183] width 72 height 13
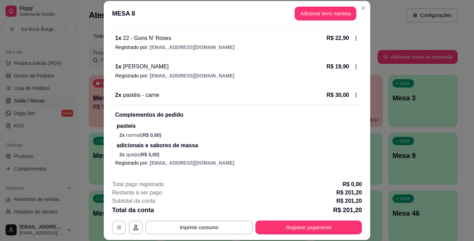
scroll to position [174, 0]
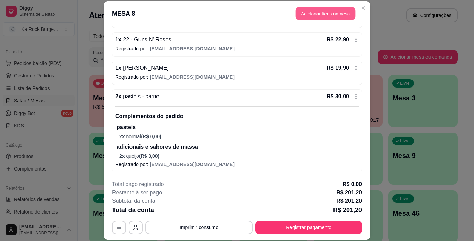
click at [298, 12] on button "Adicionar itens na mesa" at bounding box center [326, 14] width 60 height 14
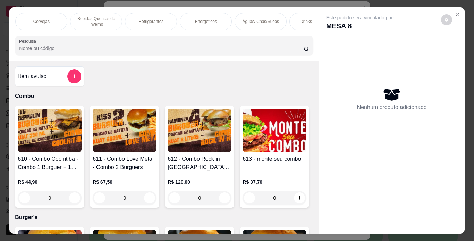
scroll to position [0, 493]
click at [248, 19] on p "Águas/ Chás/Sucos" at bounding box center [260, 22] width 36 height 6
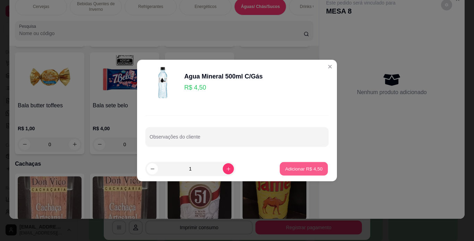
click at [315, 166] on p "Adicionar R$ 4,50" at bounding box center [303, 168] width 37 height 7
type input "1"
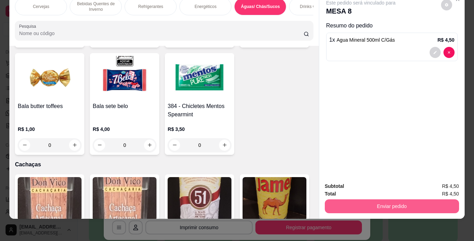
click at [420, 200] on button "Enviar pedido" at bounding box center [392, 206] width 134 height 14
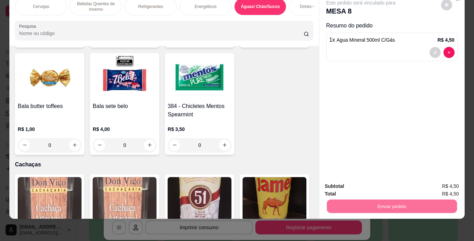
click at [384, 187] on button "Não registrar e enviar pedido" at bounding box center [369, 183] width 72 height 13
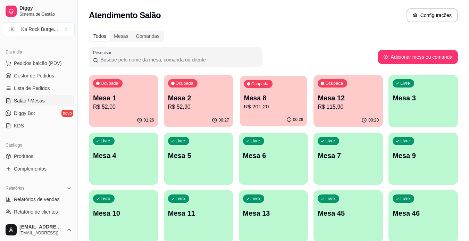
click at [292, 94] on p "Mesa 8" at bounding box center [273, 97] width 59 height 9
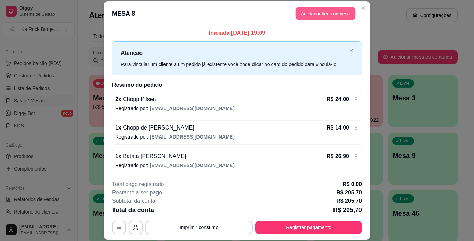
click at [310, 11] on button "Adicionar itens na mesa" at bounding box center [326, 14] width 60 height 14
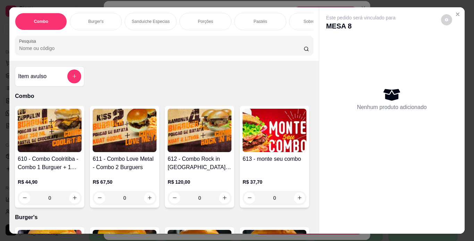
click at [94, 21] on p "Burger's" at bounding box center [95, 22] width 15 height 6
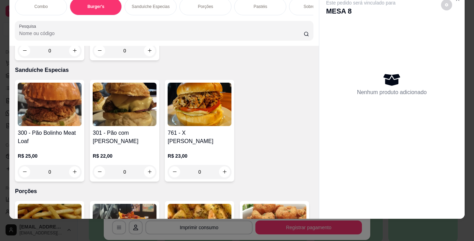
scroll to position [766, 0]
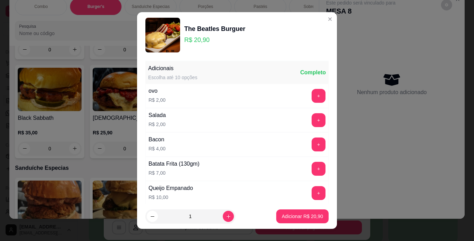
scroll to position [172, 0]
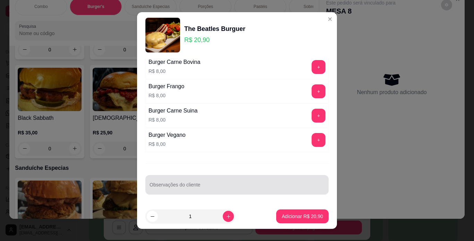
click at [265, 189] on input "Observações do cliente" at bounding box center [237, 187] width 175 height 7
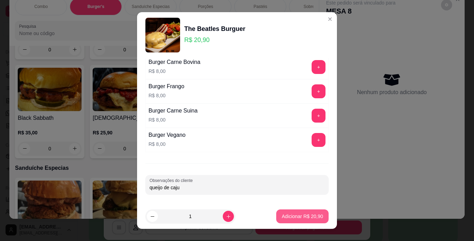
type input "queijo de caju"
click at [311, 218] on p "Adicionar R$ 20,90" at bounding box center [302, 216] width 41 height 7
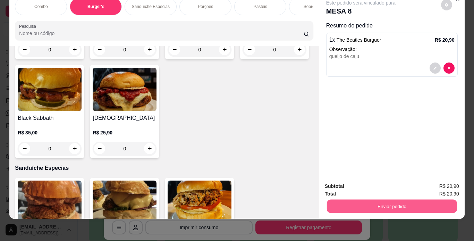
click at [405, 200] on button "Enviar pedido" at bounding box center [392, 207] width 130 height 14
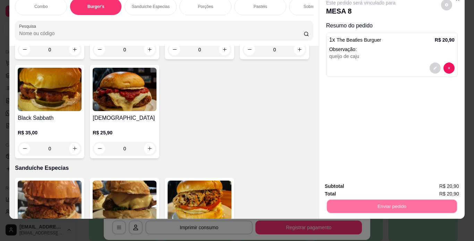
click at [395, 185] on button "Não registrar e enviar pedido" at bounding box center [369, 183] width 70 height 13
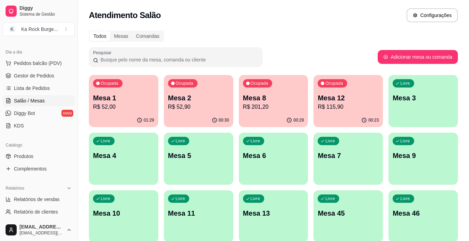
click at [357, 94] on p "Mesa 12" at bounding box center [348, 98] width 61 height 10
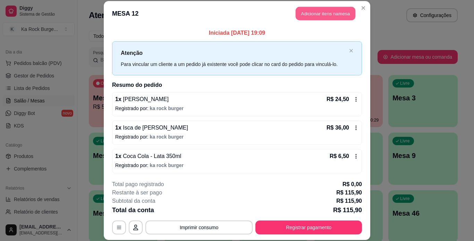
click at [303, 12] on button "Adicionar itens na mesa" at bounding box center [326, 14] width 60 height 14
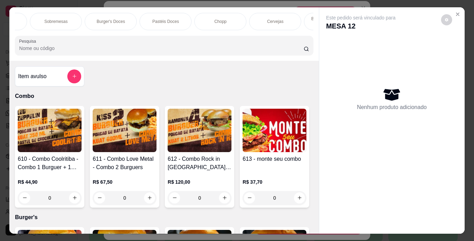
scroll to position [0, 284]
click at [132, 22] on p "Pastéis Doces" at bounding box center [141, 22] width 27 height 6
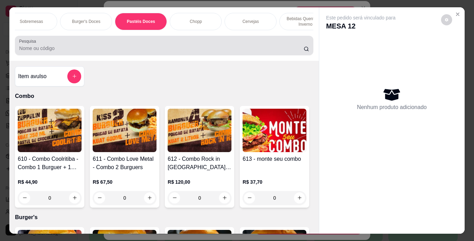
scroll to position [18, 0]
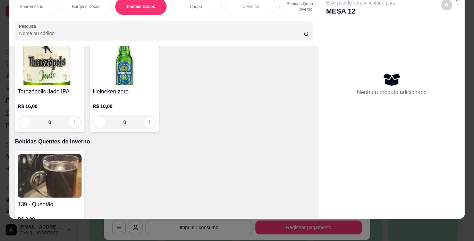
type input "1"
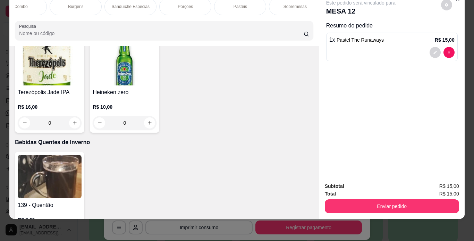
scroll to position [0, 0]
click at [101, 6] on div "Burger's" at bounding box center [96, 6] width 52 height 17
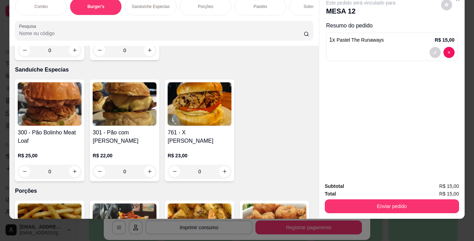
scroll to position [896, 0]
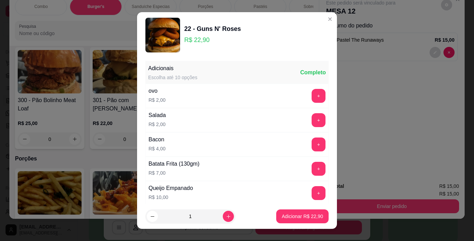
scroll to position [292, 0]
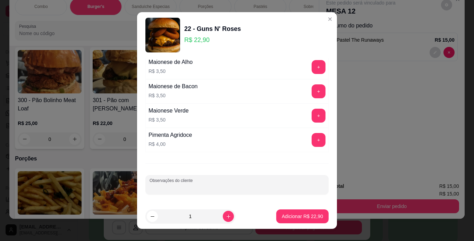
click at [260, 184] on input "Observações do cliente" at bounding box center [237, 187] width 175 height 7
type input "para levar"
click at [286, 211] on button "Adicionar R$ 22,90" at bounding box center [302, 216] width 52 height 14
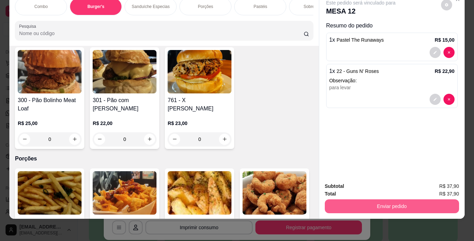
click at [379, 205] on button "Enviar pedido" at bounding box center [392, 206] width 134 height 14
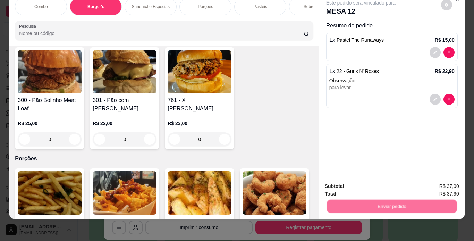
click at [380, 186] on button "Não registrar e enviar pedido" at bounding box center [369, 183] width 72 height 13
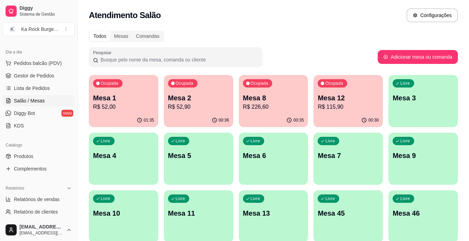
click at [205, 105] on p "R$ 52,90" at bounding box center [198, 107] width 61 height 8
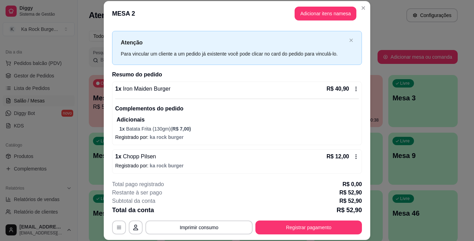
scroll to position [12, 0]
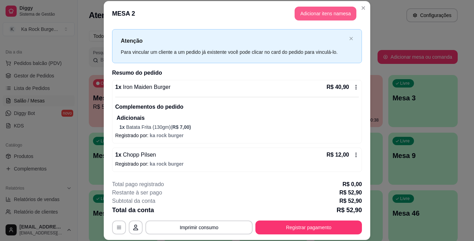
click at [319, 15] on button "Adicionar itens na mesa" at bounding box center [326, 14] width 62 height 14
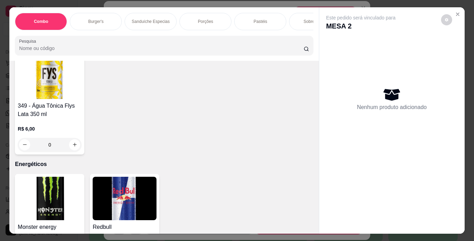
scroll to position [3380, 0]
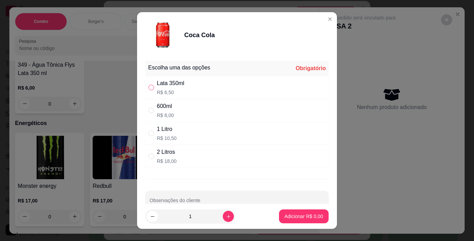
click at [149, 86] on input "" at bounding box center [152, 88] width 6 height 6
radio input "true"
click at [285, 214] on p "Adicionar R$ 6,50" at bounding box center [304, 216] width 39 height 7
type input "1"
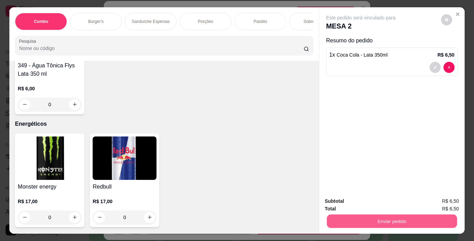
click at [337, 221] on button "Enviar pedido" at bounding box center [392, 221] width 130 height 14
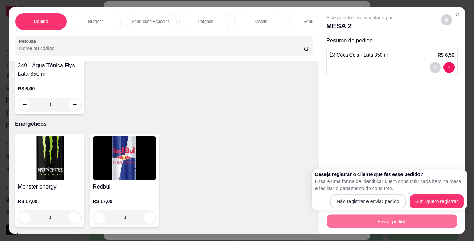
click at [351, 194] on button "Não registrar e enviar pedido" at bounding box center [367, 201] width 75 height 14
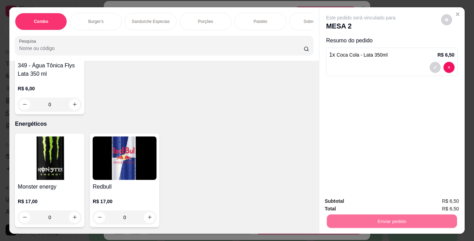
click at [354, 199] on button "Não registrar e enviar pedido" at bounding box center [369, 201] width 72 height 13
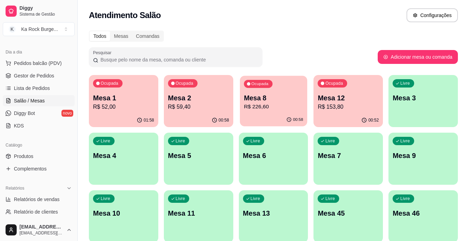
click at [292, 116] on div "00:58" at bounding box center [273, 119] width 67 height 13
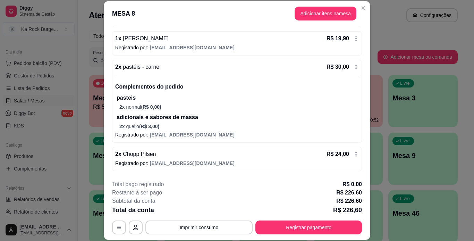
scroll to position [202, 0]
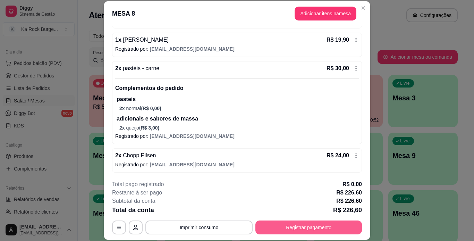
click at [325, 230] on button "Registrar pagamento" at bounding box center [308, 227] width 107 height 14
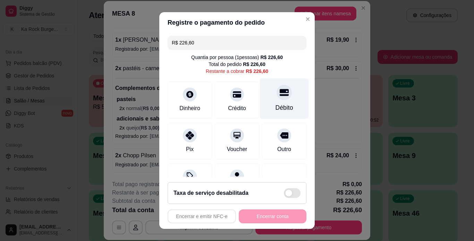
click at [279, 102] on div "Débito" at bounding box center [284, 98] width 49 height 41
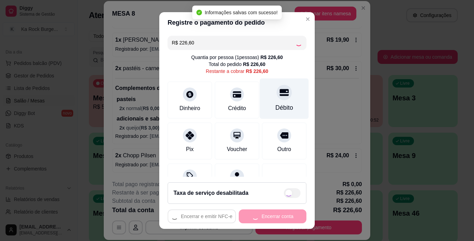
type input "R$ 0,00"
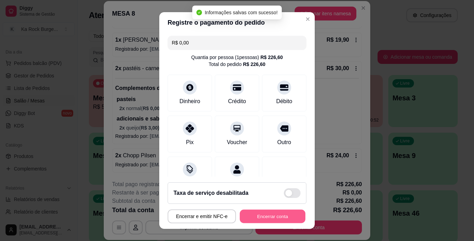
click at [272, 218] on button "Encerrar conta" at bounding box center [273, 217] width 66 height 14
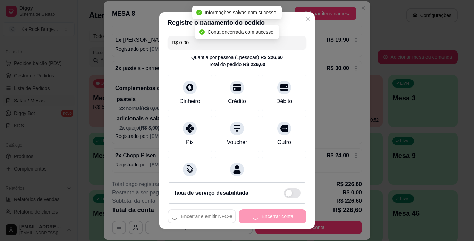
scroll to position [0, 0]
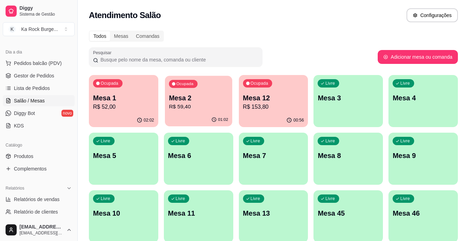
click at [203, 118] on div "01:02" at bounding box center [198, 119] width 67 height 13
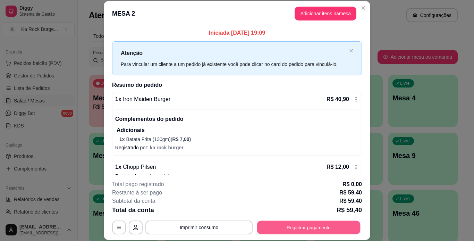
click at [287, 229] on button "Registrar pagamento" at bounding box center [308, 227] width 103 height 14
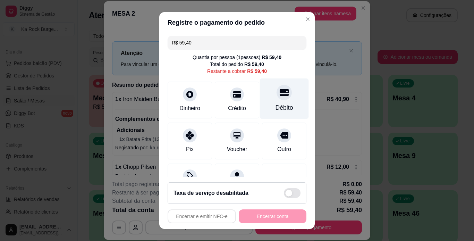
click at [276, 105] on div "Débito" at bounding box center [285, 107] width 18 height 9
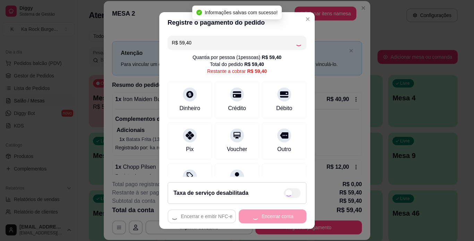
type input "R$ 0,00"
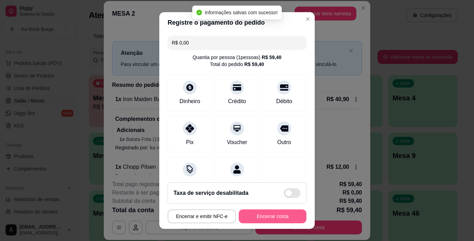
click at [267, 220] on button "Encerrar conta" at bounding box center [273, 216] width 68 height 14
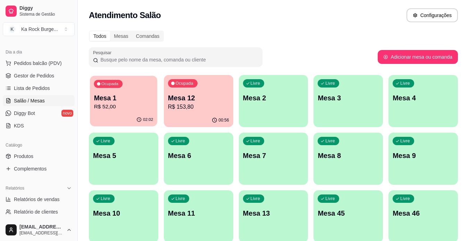
click at [132, 109] on p "R$ 52,00" at bounding box center [123, 107] width 59 height 8
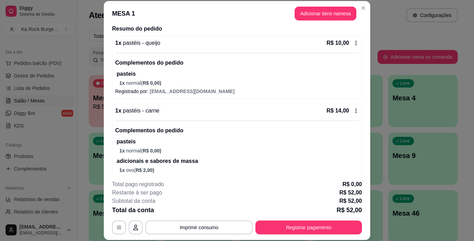
scroll to position [69, 0]
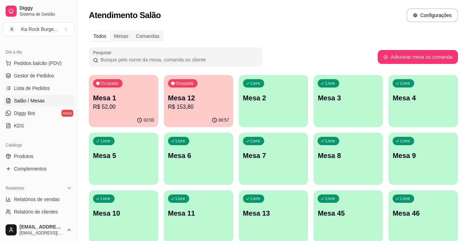
click at [181, 114] on div "00:57" at bounding box center [198, 120] width 69 height 14
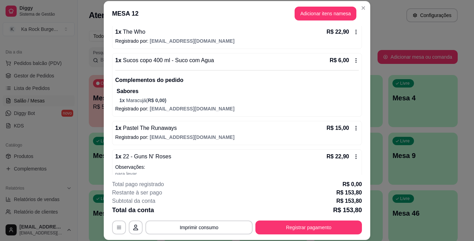
scroll to position [200, 0]
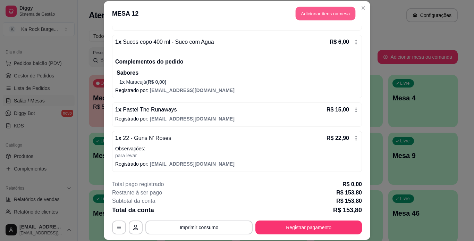
click at [310, 14] on button "Adicionar itens na mesa" at bounding box center [326, 14] width 60 height 14
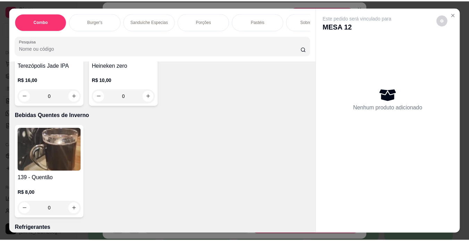
scroll to position [2939, 0]
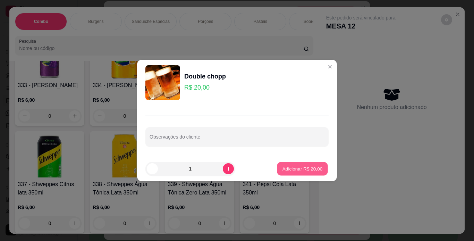
click at [282, 167] on p "Adicionar R$ 20,00" at bounding box center [302, 168] width 40 height 7
type input "1"
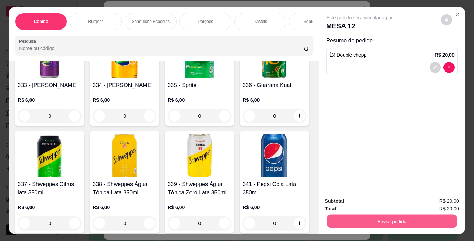
click at [345, 217] on button "Enviar pedido" at bounding box center [392, 221] width 130 height 14
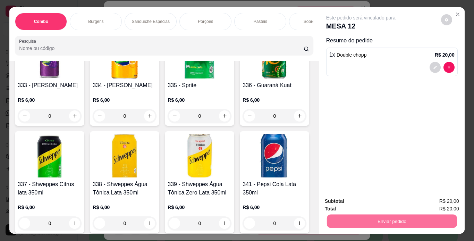
click at [357, 200] on button "Não registrar e enviar pedido" at bounding box center [369, 201] width 70 height 13
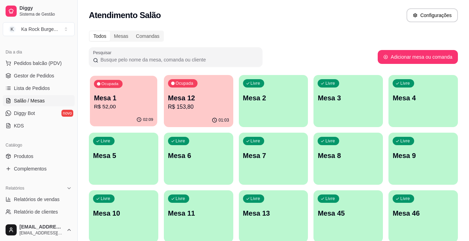
click at [137, 108] on p "R$ 52,00" at bounding box center [123, 107] width 59 height 8
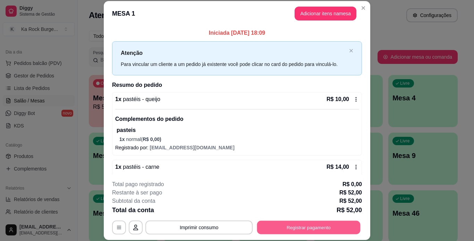
click at [305, 223] on button "Registrar pagamento" at bounding box center [308, 227] width 103 height 14
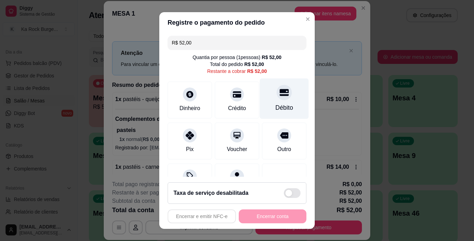
click at [277, 99] on div at bounding box center [284, 92] width 15 height 15
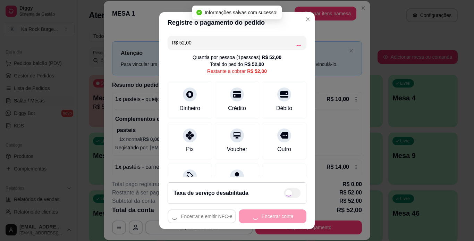
type input "R$ 0,00"
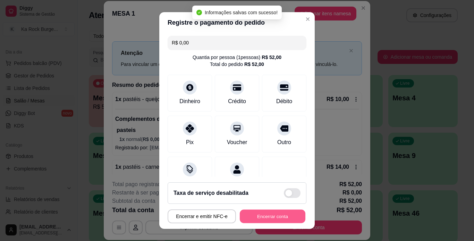
click at [269, 216] on button "Encerrar conta" at bounding box center [273, 217] width 66 height 14
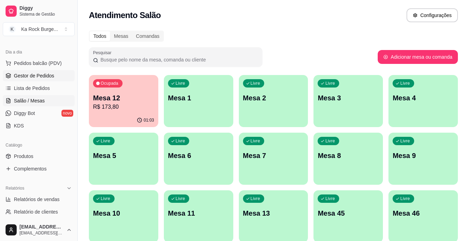
click at [57, 74] on link "Gestor de Pedidos" at bounding box center [39, 75] width 72 height 11
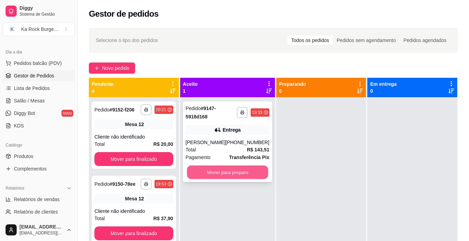
click at [241, 172] on button "Mover para preparo" at bounding box center [227, 173] width 81 height 14
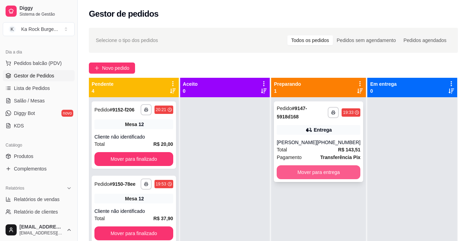
click at [302, 172] on button "Mover para entrega" at bounding box center [319, 172] width 84 height 14
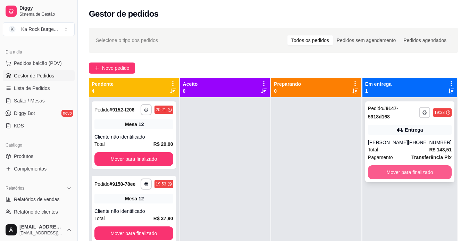
click at [377, 175] on button "Mover para finalizado" at bounding box center [410, 172] width 84 height 14
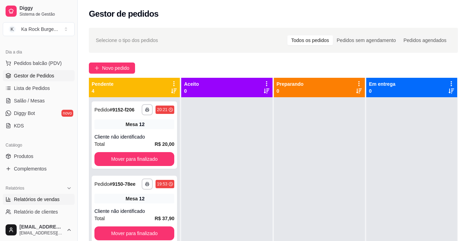
click at [34, 202] on span "Relatórios de vendas" at bounding box center [37, 199] width 46 height 7
select select "ALL"
select select "0"
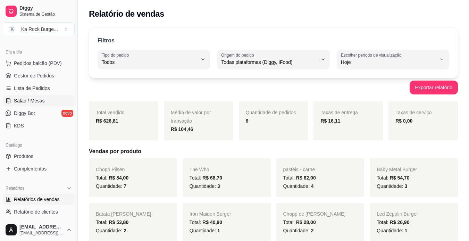
click at [46, 104] on link "Salão / Mesas" at bounding box center [39, 100] width 72 height 11
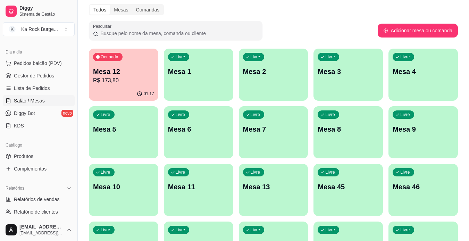
scroll to position [43, 0]
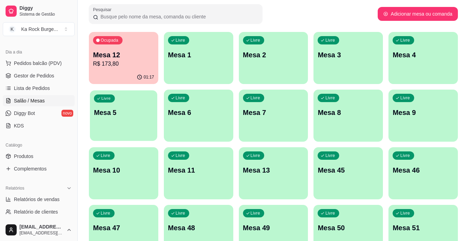
click at [145, 110] on p "Mesa 5" at bounding box center [123, 112] width 59 height 9
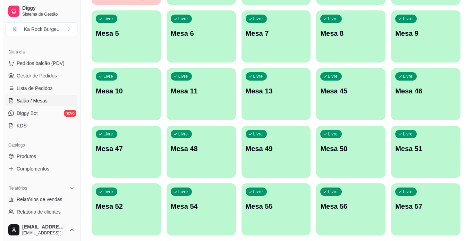
scroll to position [202, 0]
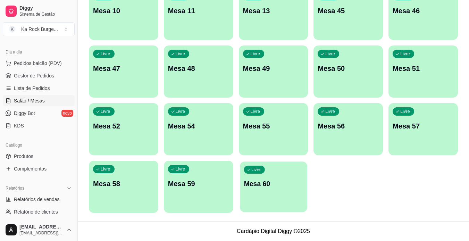
click at [274, 184] on p "Mesa 60" at bounding box center [273, 183] width 59 height 9
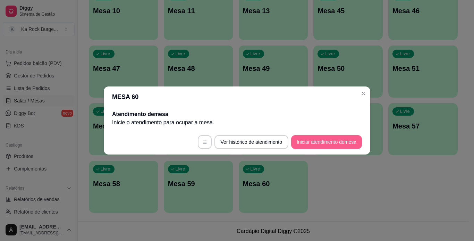
click at [319, 137] on button "Iniciar atendimento de mesa" at bounding box center [326, 142] width 71 height 14
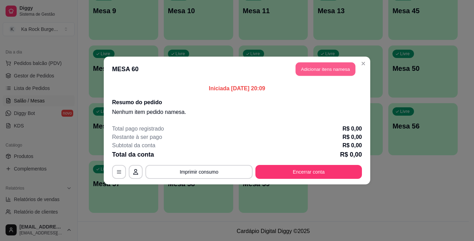
click at [328, 63] on button "Adicionar itens na mesa" at bounding box center [326, 69] width 60 height 14
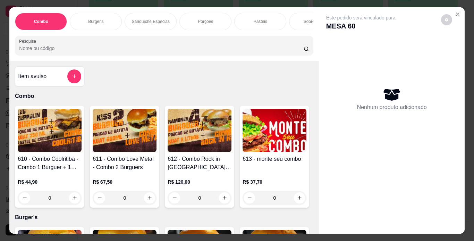
click at [109, 16] on div "Burger's" at bounding box center [96, 21] width 52 height 17
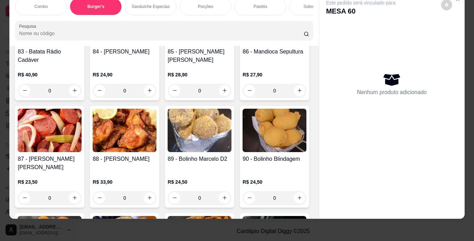
scroll to position [1027, 0]
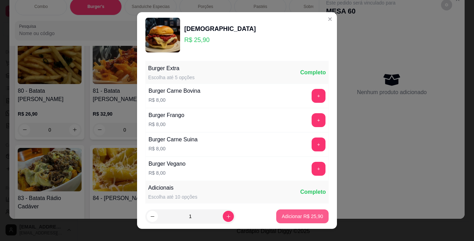
click at [310, 218] on p "Adicionar R$ 25,90" at bounding box center [302, 216] width 41 height 7
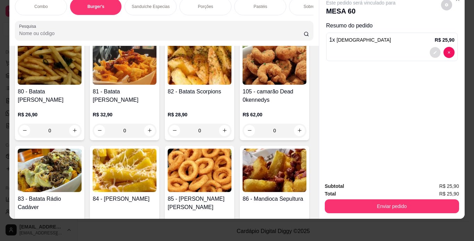
click at [430, 47] on button "decrease-product-quantity" at bounding box center [435, 52] width 11 height 11
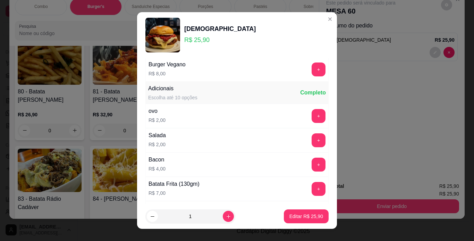
scroll to position [116, 0]
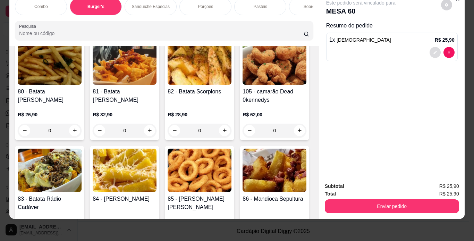
click at [430, 47] on button "decrease-product-quantity" at bounding box center [435, 52] width 11 height 11
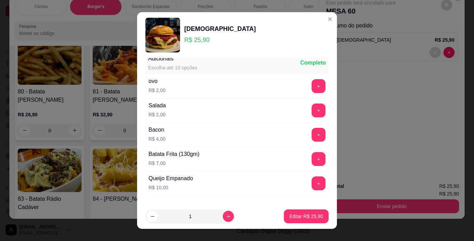
scroll to position [147, 0]
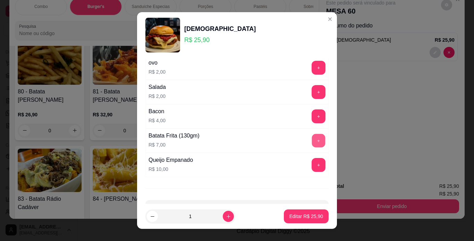
click at [312, 138] on button "+" at bounding box center [319, 141] width 14 height 14
click at [304, 217] on p "Editar R$ 32,90" at bounding box center [306, 216] width 33 height 7
type input "0"
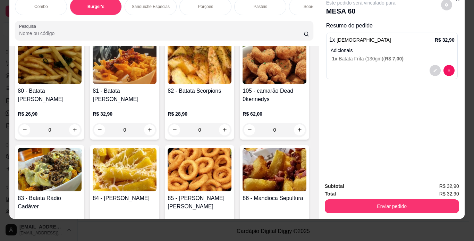
click at [307, 15] on div "Combo Burger's Sanduíche Especias Porções Pastéis Sobremesas Burger's Doces Pas…" at bounding box center [164, 6] width 298 height 17
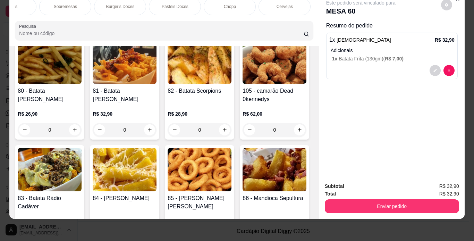
click at [219, 2] on div "Chopp" at bounding box center [230, 6] width 52 height 17
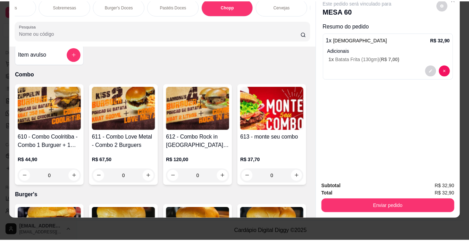
scroll to position [0, 0]
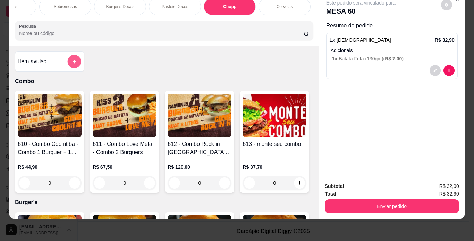
click at [73, 62] on icon "add-separate-item" at bounding box center [74, 61] width 5 height 5
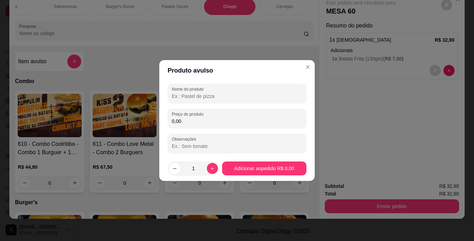
click at [197, 97] on input "Nome do produto" at bounding box center [237, 96] width 130 height 7
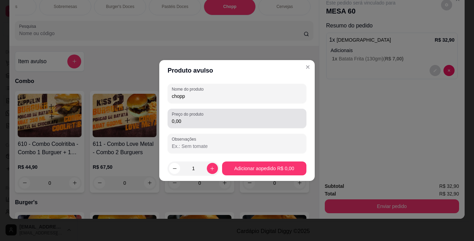
type input "chopp"
click at [213, 124] on input "0,00" at bounding box center [237, 121] width 130 height 7
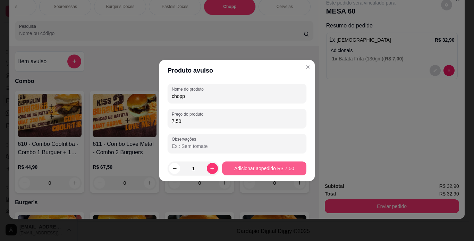
type input "7,50"
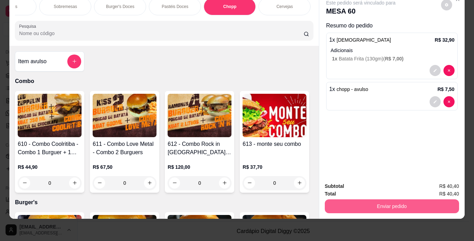
click at [370, 204] on button "Enviar pedido" at bounding box center [392, 206] width 134 height 14
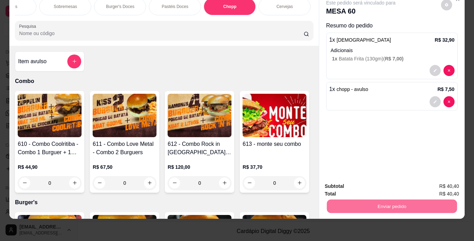
click at [364, 184] on button "Não registrar e enviar pedido" at bounding box center [369, 183] width 72 height 13
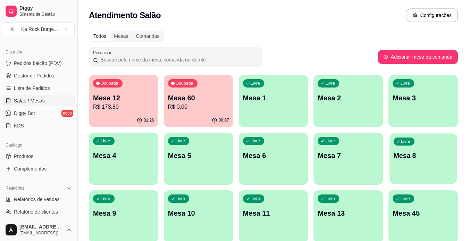
click at [405, 168] on div "Livre Mesa 8" at bounding box center [422, 154] width 67 height 42
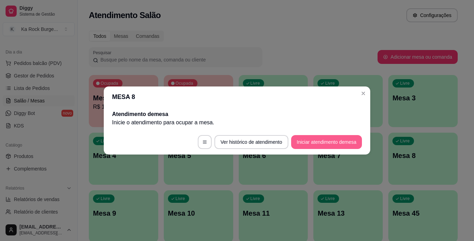
click at [327, 139] on button "Iniciar atendimento de mesa" at bounding box center [326, 142] width 71 height 14
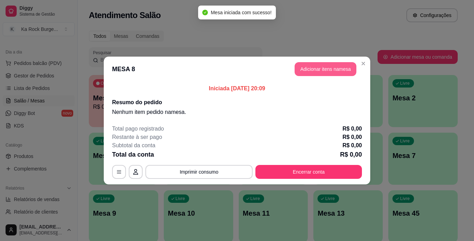
click at [305, 67] on button "Adicionar itens na mesa" at bounding box center [326, 69] width 62 height 14
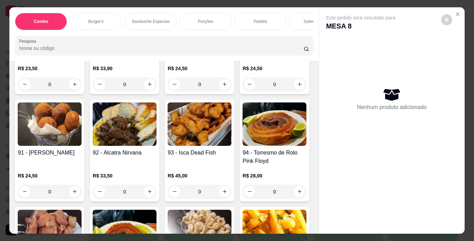
scroll to position [1617, 0]
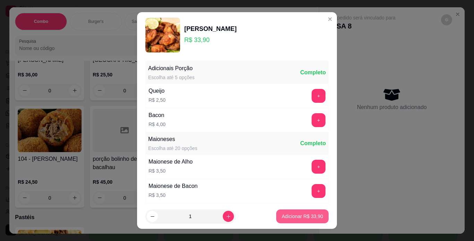
click at [289, 215] on p "Adicionar R$ 33,90" at bounding box center [302, 216] width 41 height 7
type input "1"
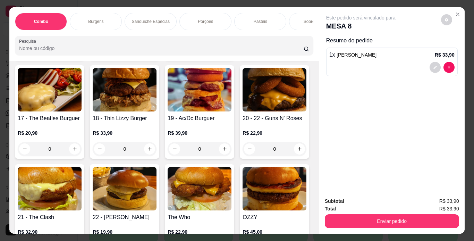
scroll to position [435, 0]
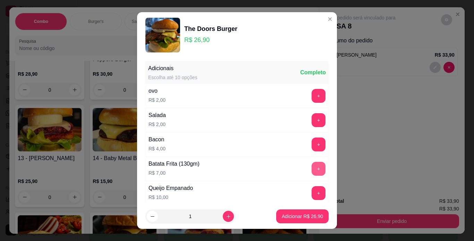
click at [312, 171] on button "+" at bounding box center [319, 169] width 14 height 14
click at [287, 213] on p "Adicionar R$ 33,90" at bounding box center [302, 216] width 41 height 7
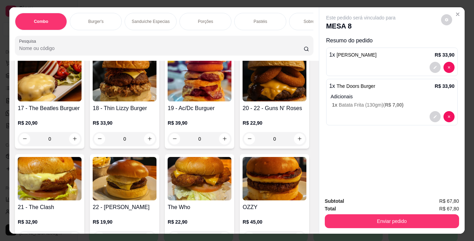
scroll to position [270, 0]
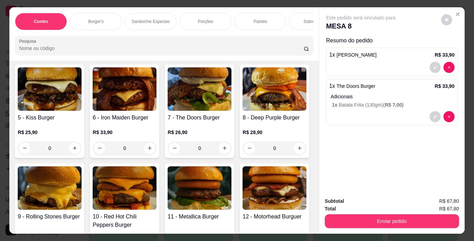
click at [157, 111] on img at bounding box center [125, 88] width 64 height 43
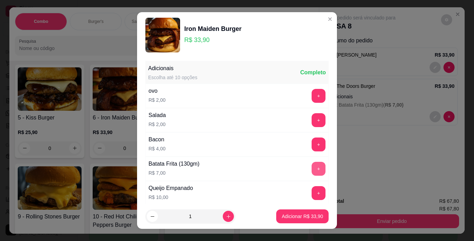
click at [312, 168] on button "+" at bounding box center [319, 169] width 14 height 14
click at [296, 222] on button "Adicionar R$ 40,90" at bounding box center [302, 217] width 51 height 14
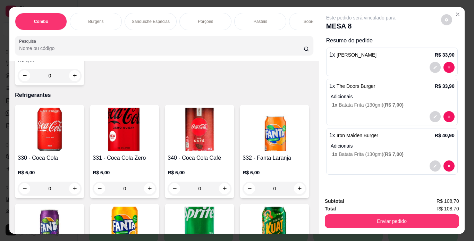
scroll to position [2915, 0]
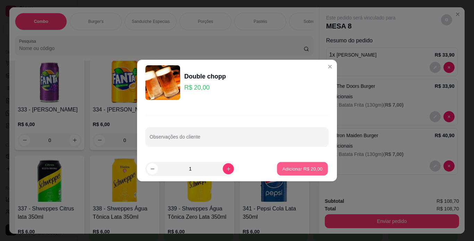
click at [291, 167] on p "Adicionar R$ 20,00" at bounding box center [302, 168] width 40 height 7
type input "1"
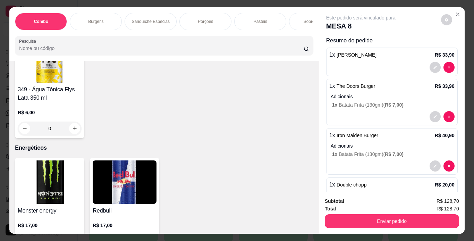
scroll to position [3503, 0]
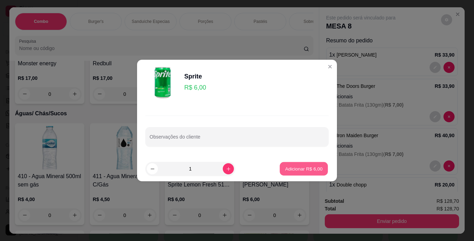
click at [285, 166] on p "Adicionar R$ 6,00" at bounding box center [303, 168] width 37 height 7
type input "1"
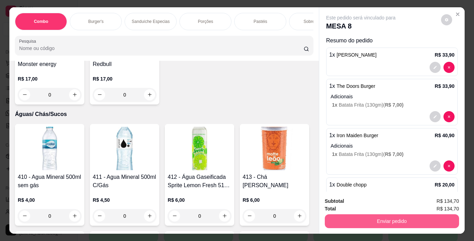
click at [339, 217] on button "Enviar pedido" at bounding box center [392, 221] width 134 height 14
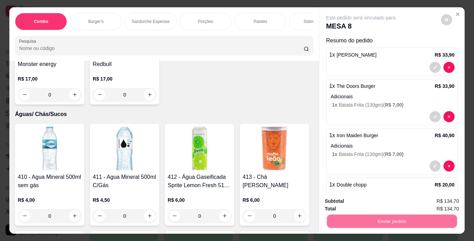
click at [339, 197] on button "Não registrar e enviar pedido" at bounding box center [369, 201] width 70 height 13
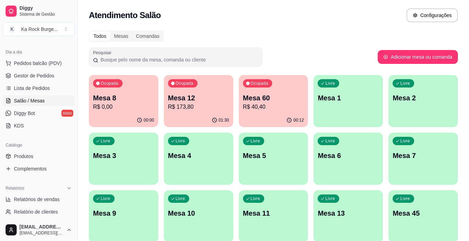
click at [226, 107] on p "R$ 173,80" at bounding box center [198, 107] width 61 height 8
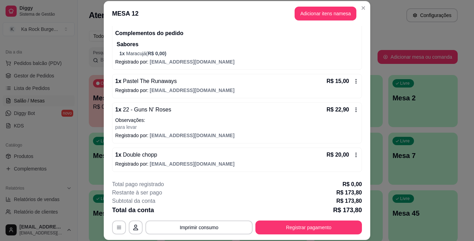
scroll to position [216, 0]
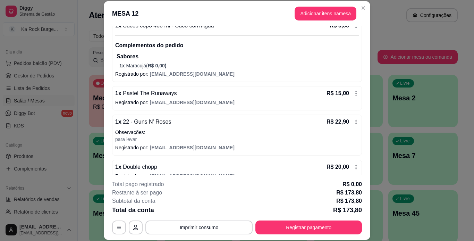
click at [300, 21] on header "MESA 12 Adicionar itens na mesa" at bounding box center [237, 13] width 267 height 25
click at [299, 11] on button "Adicionar itens na mesa" at bounding box center [326, 14] width 60 height 14
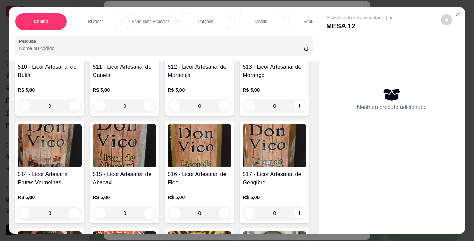
scroll to position [4703, 0]
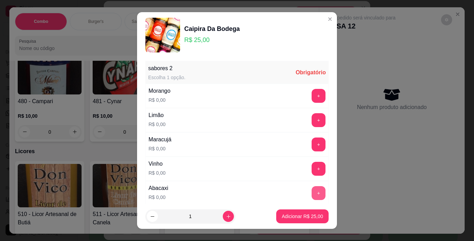
click at [312, 194] on button "+" at bounding box center [319, 193] width 14 height 14
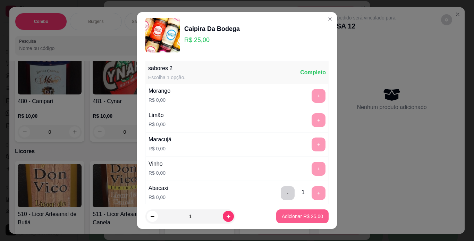
click at [298, 213] on p "Adicionar R$ 25,00" at bounding box center [302, 216] width 41 height 7
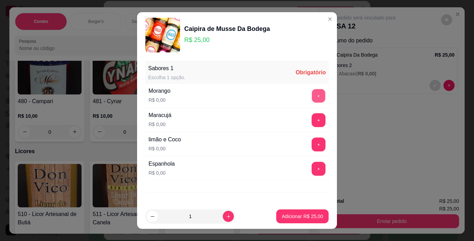
click at [312, 92] on button "+" at bounding box center [319, 96] width 14 height 14
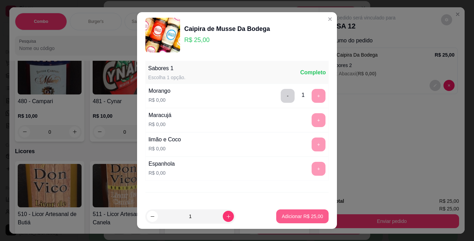
click at [297, 219] on p "Adicionar R$ 25,00" at bounding box center [302, 216] width 41 height 7
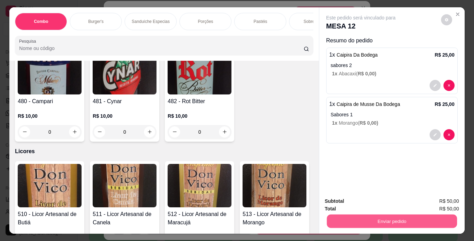
click at [333, 222] on button "Enviar pedido" at bounding box center [392, 221] width 130 height 14
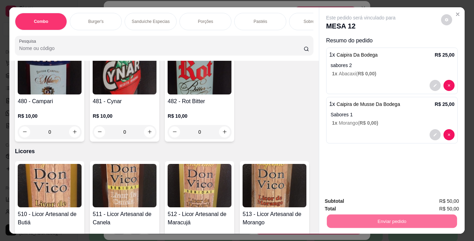
click at [394, 203] on button "Não registrar e enviar pedido" at bounding box center [369, 201] width 70 height 13
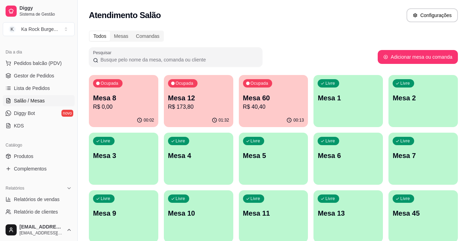
click at [203, 94] on p "Mesa 12" at bounding box center [198, 98] width 61 height 10
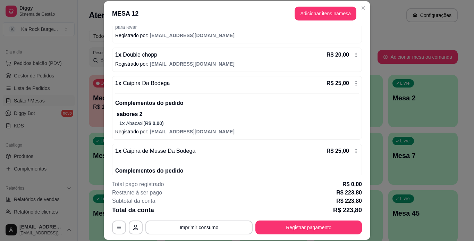
scroll to position [350, 0]
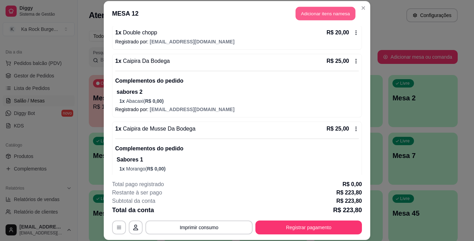
click at [330, 10] on button "Adicionar itens na mesa" at bounding box center [326, 14] width 60 height 14
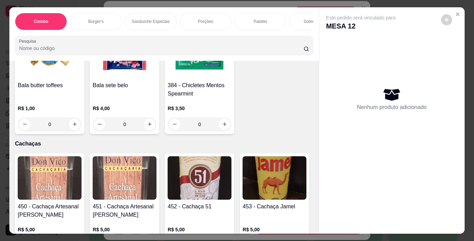
scroll to position [4115, 0]
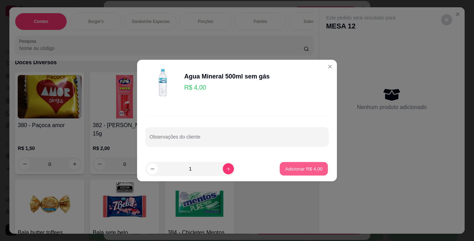
click at [306, 168] on p "Adicionar R$ 4,00" at bounding box center [303, 168] width 37 height 7
type input "1"
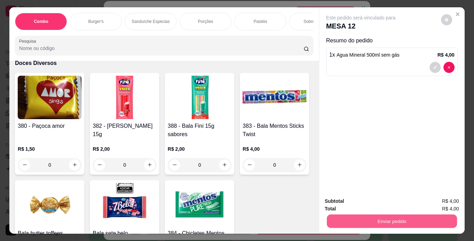
click at [341, 215] on button "Enviar pedido" at bounding box center [392, 221] width 130 height 14
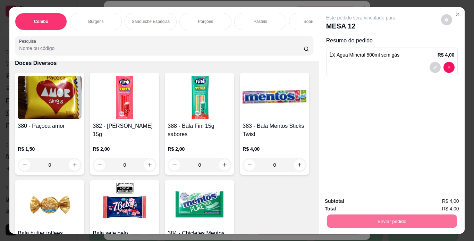
click at [355, 203] on button "Não registrar e enviar pedido" at bounding box center [369, 201] width 72 height 13
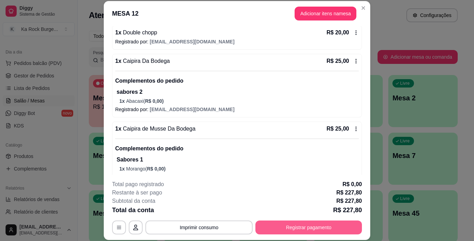
click at [325, 226] on button "Registrar pagamento" at bounding box center [308, 227] width 107 height 14
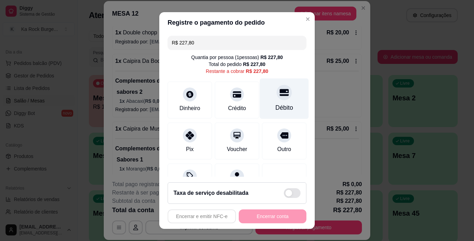
click at [267, 113] on div "Débito" at bounding box center [284, 98] width 49 height 41
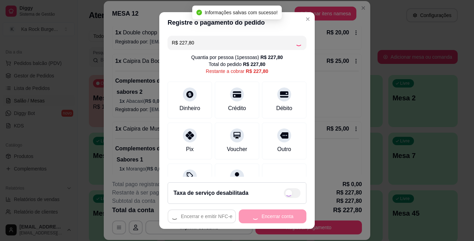
type input "R$ 0,00"
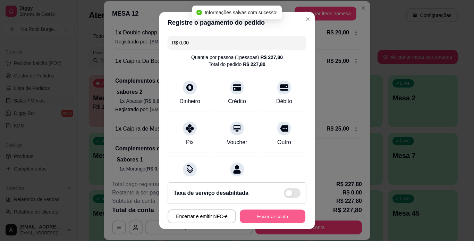
click at [280, 218] on button "Encerrar conta" at bounding box center [273, 217] width 66 height 14
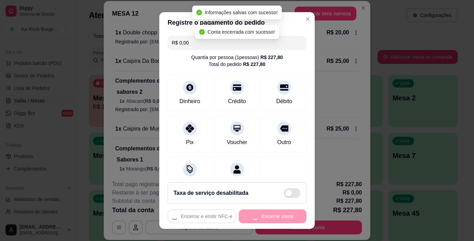
scroll to position [0, 0]
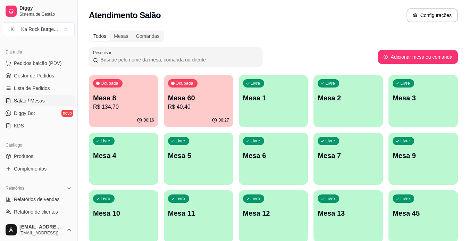
click at [399, 204] on div "Livre Mesa 45" at bounding box center [422, 212] width 69 height 44
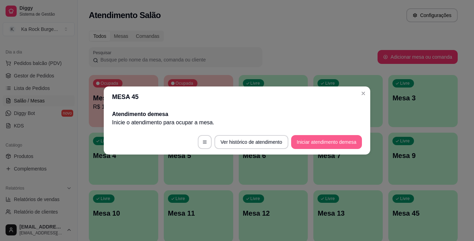
click at [335, 146] on button "Iniciar atendimento de mesa" at bounding box center [326, 142] width 71 height 14
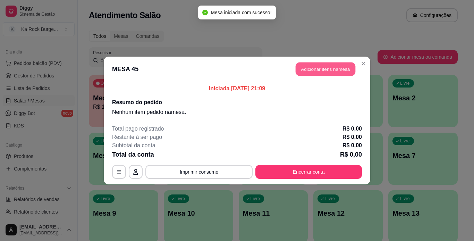
click at [321, 69] on button "Adicionar itens na mesa" at bounding box center [326, 69] width 60 height 14
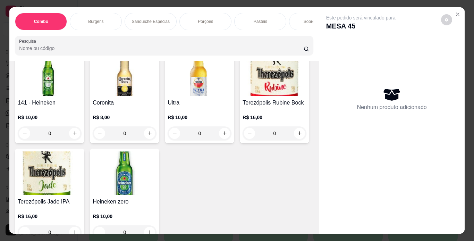
scroll to position [2645, 0]
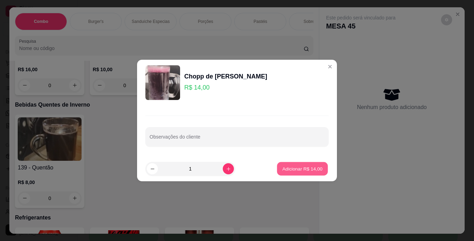
click at [292, 172] on button "Adicionar R$ 14,00" at bounding box center [302, 169] width 51 height 14
type input "1"
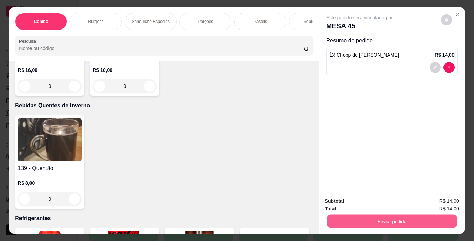
click at [336, 223] on button "Enviar pedido" at bounding box center [392, 221] width 130 height 14
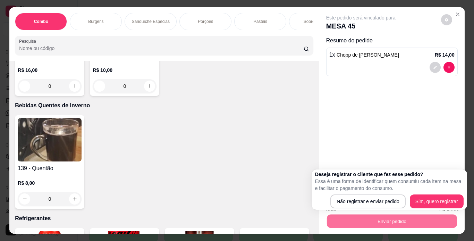
click at [201, 24] on div "Porções" at bounding box center [205, 21] width 52 height 17
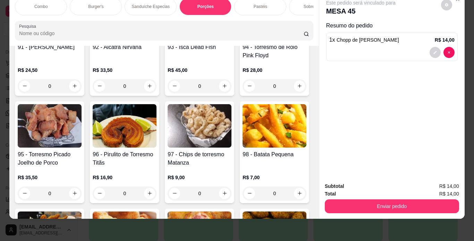
scroll to position [1446, 0]
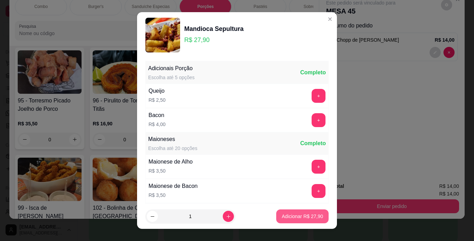
click at [289, 216] on p "Adicionar R$ 27,90" at bounding box center [302, 216] width 41 height 7
type input "1"
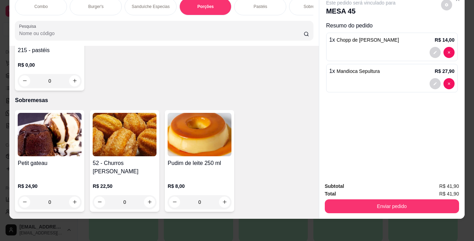
scroll to position [1862, 0]
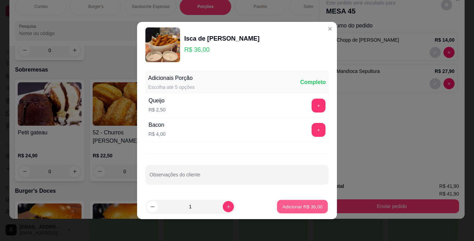
click at [298, 208] on p "Adicionar R$ 36,00" at bounding box center [302, 206] width 40 height 7
type input "1"
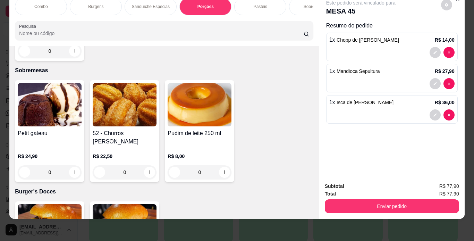
click at [309, 15] on div "Combo Burger's Sanduíche Especias Porções Pastéis Sobremesas Burger's Doces Pas…" at bounding box center [164, 6] width 298 height 17
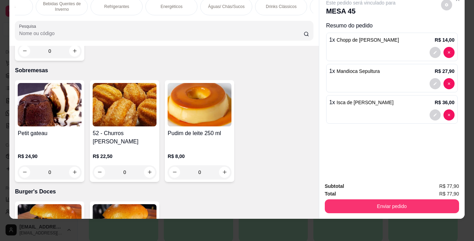
click at [230, 5] on div "Águas/ Chás/Sucos" at bounding box center [226, 6] width 52 height 17
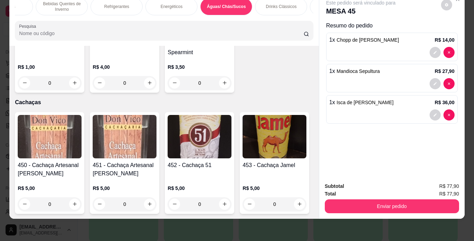
scroll to position [4340, 0]
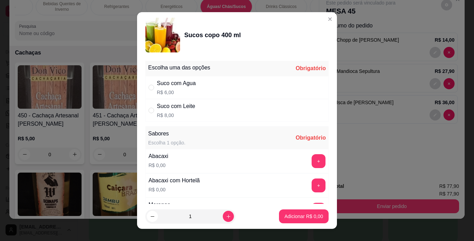
click at [174, 88] on div "Suco com Agua R$ 6,00" at bounding box center [176, 87] width 39 height 17
radio input "true"
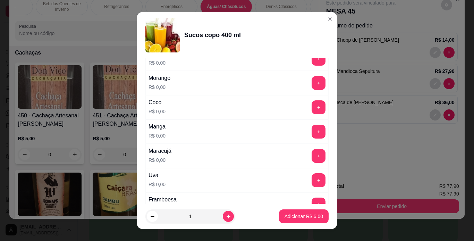
scroll to position [135, 0]
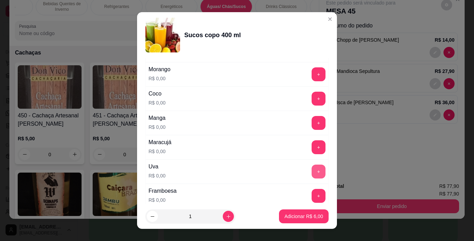
click at [312, 172] on button "+" at bounding box center [319, 171] width 14 height 14
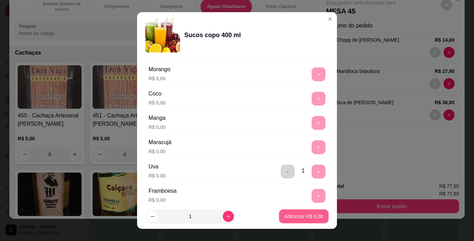
click at [307, 214] on p "Adicionar R$ 6,00" at bounding box center [304, 216] width 39 height 7
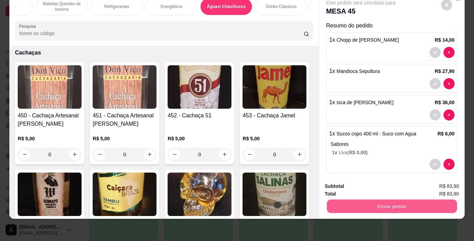
click at [388, 205] on button "Enviar pedido" at bounding box center [392, 207] width 130 height 14
click at [387, 189] on button "Não registrar e enviar pedido" at bounding box center [369, 183] width 70 height 13
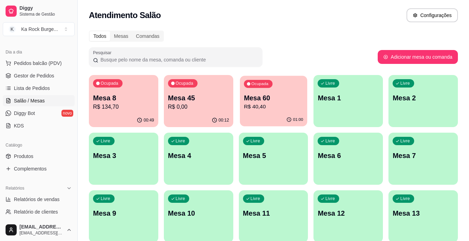
click at [274, 93] on p "Mesa 60" at bounding box center [273, 97] width 59 height 9
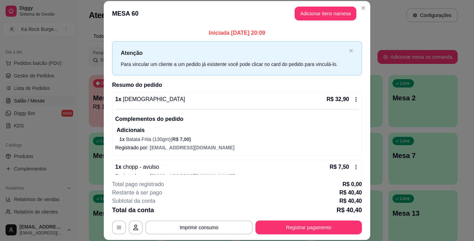
scroll to position [12, 0]
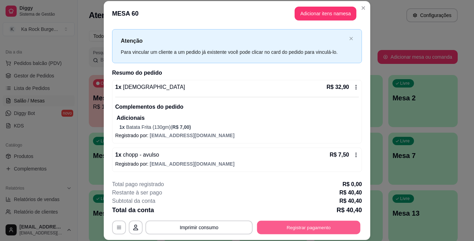
click at [312, 234] on button "Registrar pagamento" at bounding box center [308, 227] width 103 height 14
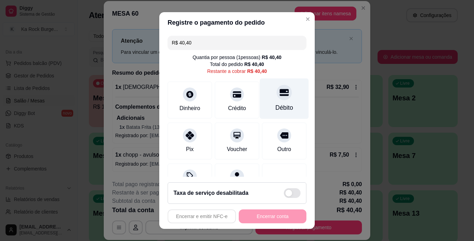
click at [277, 94] on div at bounding box center [284, 92] width 15 height 15
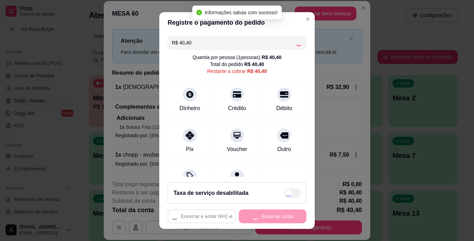
type input "R$ 0,00"
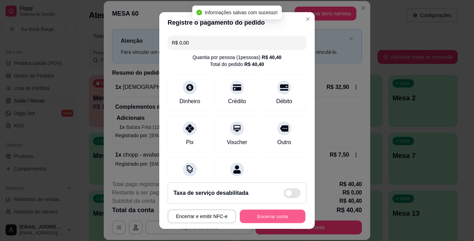
click at [275, 215] on button "Encerrar conta" at bounding box center [273, 217] width 66 height 14
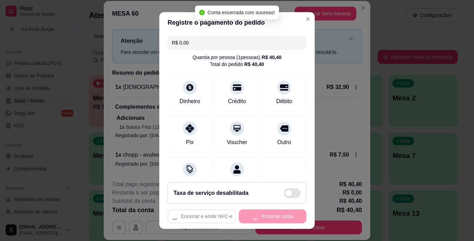
scroll to position [0, 0]
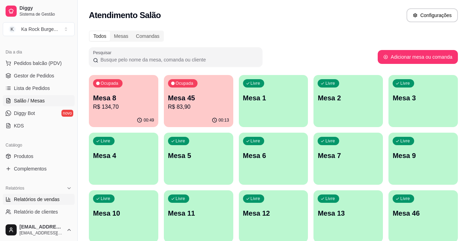
click at [47, 197] on span "Relatórios de vendas" at bounding box center [37, 199] width 46 height 7
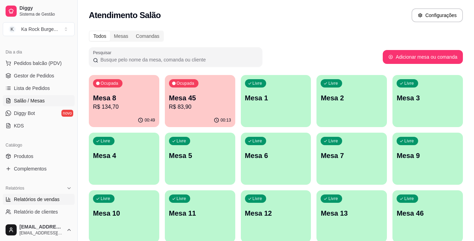
select select "ALL"
select select "0"
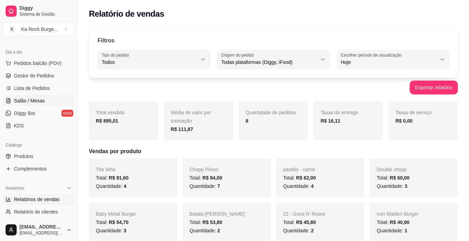
click at [24, 104] on link "Salão / Mesas" at bounding box center [39, 100] width 72 height 11
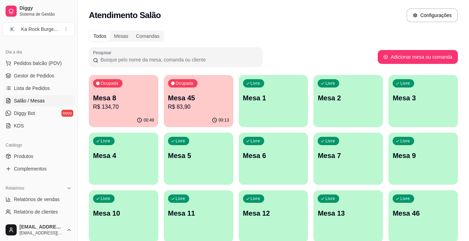
click at [208, 94] on p "Mesa 45" at bounding box center [198, 98] width 61 height 10
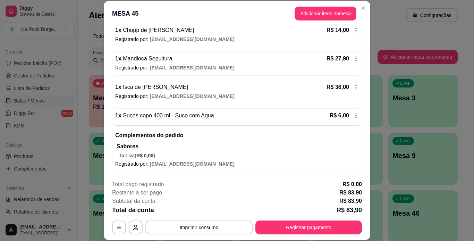
scroll to position [47, 0]
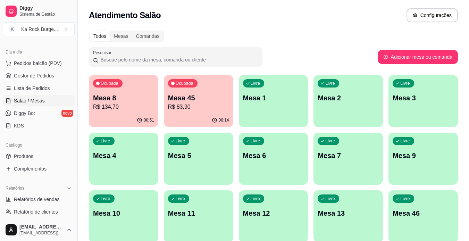
click at [147, 95] on p "Mesa 8" at bounding box center [123, 98] width 61 height 10
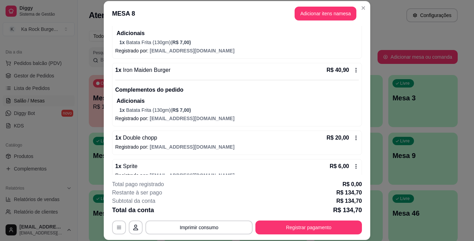
scroll to position [137, 0]
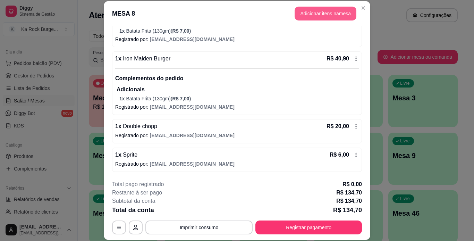
click at [315, 15] on button "Adicionar itens na mesa" at bounding box center [326, 14] width 62 height 14
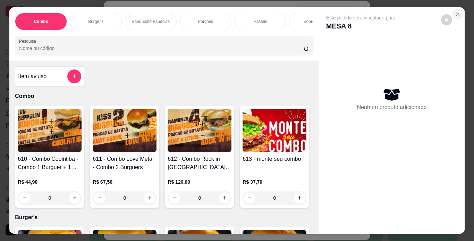
click at [456, 12] on icon "Close" at bounding box center [458, 14] width 6 height 6
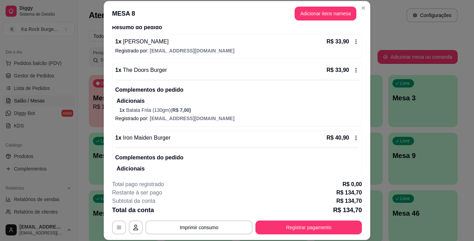
scroll to position [75, 0]
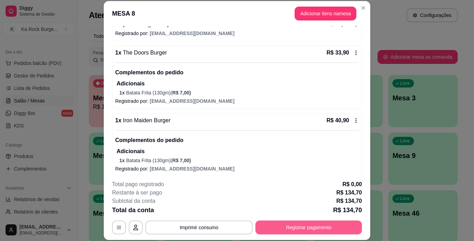
click at [324, 226] on button "Registrar pagamento" at bounding box center [308, 227] width 107 height 14
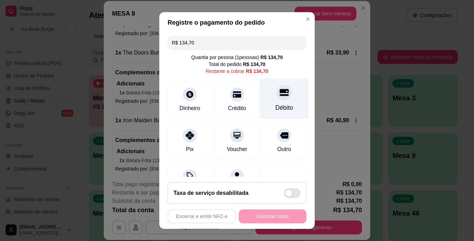
click at [277, 98] on div at bounding box center [284, 92] width 15 height 15
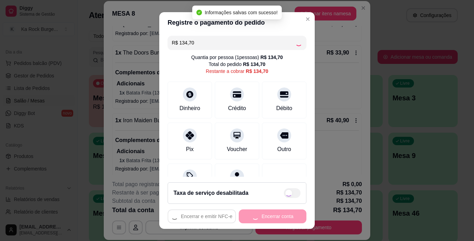
type input "R$ 0,00"
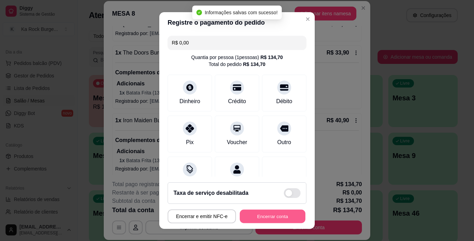
click at [285, 214] on button "Encerrar conta" at bounding box center [273, 217] width 66 height 14
click at [285, 214] on div "Encerrar e emitir NFC-e Encerrar conta" at bounding box center [237, 216] width 139 height 14
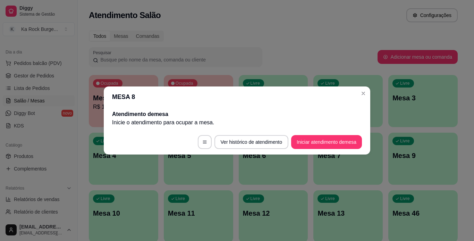
scroll to position [0, 0]
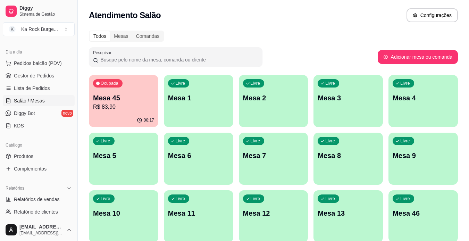
click at [115, 102] on p "Mesa 45" at bounding box center [123, 98] width 61 height 10
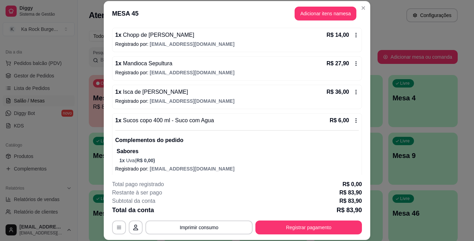
scroll to position [69, 0]
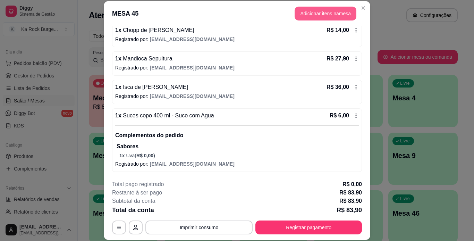
click at [311, 13] on button "Adicionar itens na mesa" at bounding box center [326, 14] width 62 height 14
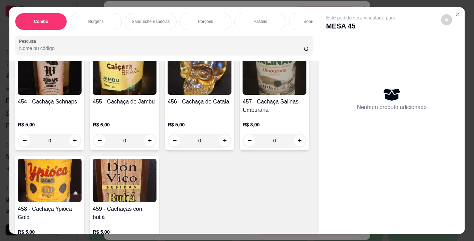
scroll to position [4421, 0]
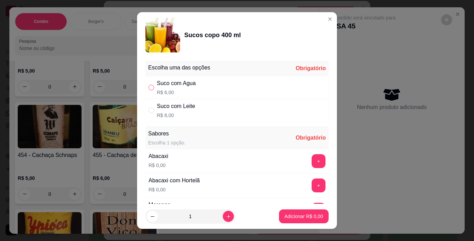
click at [149, 91] on label "" at bounding box center [152, 88] width 6 height 8
click at [149, 90] on input "" at bounding box center [152, 88] width 6 height 6
click at [312, 186] on button "+" at bounding box center [319, 185] width 14 height 14
click at [149, 87] on input "" at bounding box center [152, 88] width 6 height 6
radio input "true"
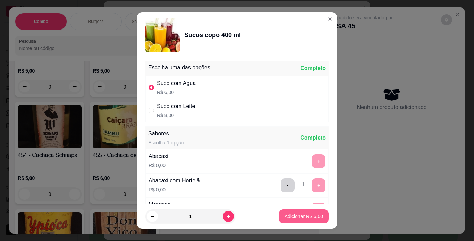
click at [295, 215] on p "Adicionar R$ 6,00" at bounding box center [304, 216] width 39 height 7
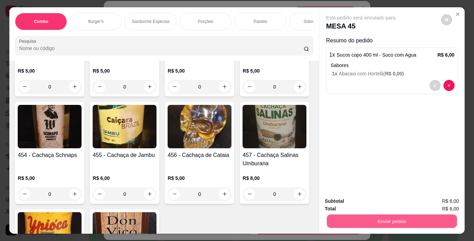
click at [331, 219] on button "Enviar pedido" at bounding box center [392, 221] width 130 height 14
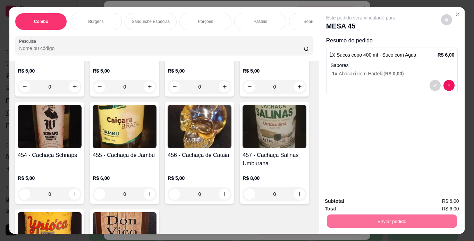
click at [351, 200] on button "Não registrar e enviar pedido" at bounding box center [369, 201] width 72 height 13
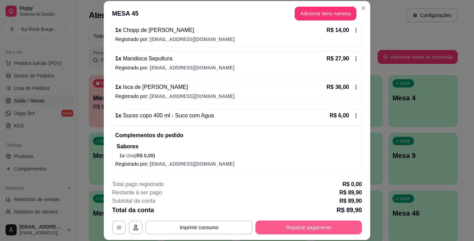
click at [337, 228] on button "Registrar pagamento" at bounding box center [308, 227] width 107 height 14
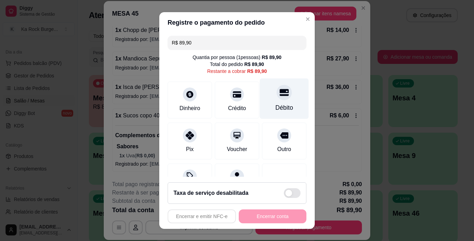
click at [276, 103] on div "Débito" at bounding box center [285, 107] width 18 height 9
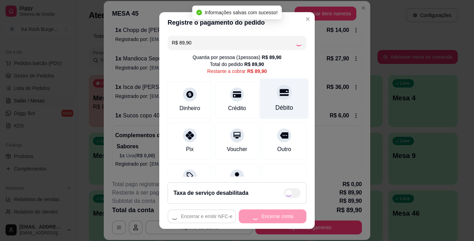
type input "R$ 0,00"
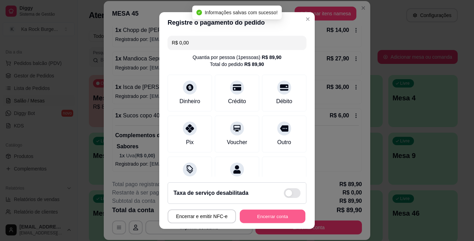
click at [262, 214] on button "Encerrar conta" at bounding box center [273, 217] width 66 height 14
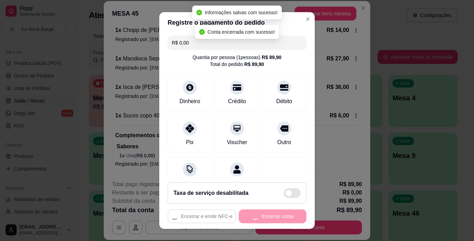
scroll to position [0, 0]
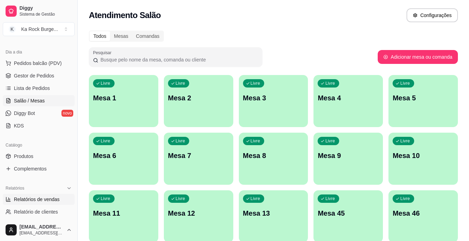
click at [50, 200] on span "Relatórios de vendas" at bounding box center [37, 199] width 46 height 7
select select "ALL"
select select "0"
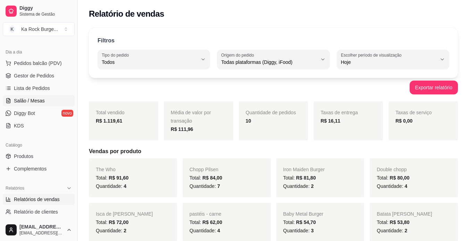
click at [25, 99] on span "Salão / Mesas" at bounding box center [29, 100] width 31 height 7
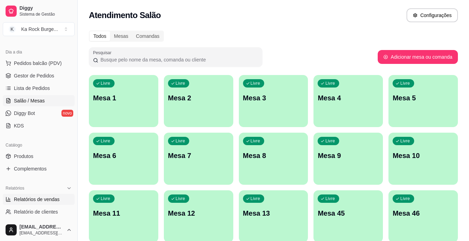
click at [20, 201] on span "Relatórios de vendas" at bounding box center [37, 199] width 46 height 7
select select "ALL"
select select "0"
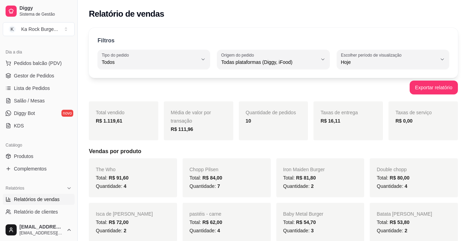
click at [33, 95] on ul "Pedidos balcão (PDV) Gestor de Pedidos Lista de Pedidos Salão / Mesas Diggy Bot…" at bounding box center [39, 95] width 72 height 74
click at [34, 102] on span "Salão / Mesas" at bounding box center [29, 100] width 31 height 7
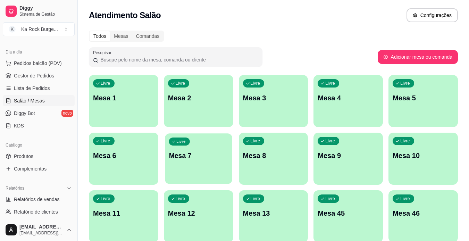
click at [191, 145] on div "Livre Mesa 7" at bounding box center [198, 154] width 67 height 42
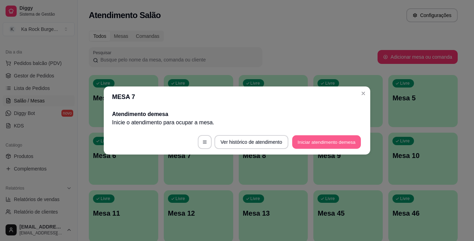
click at [338, 139] on button "Iniciar atendimento de mesa" at bounding box center [326, 142] width 69 height 14
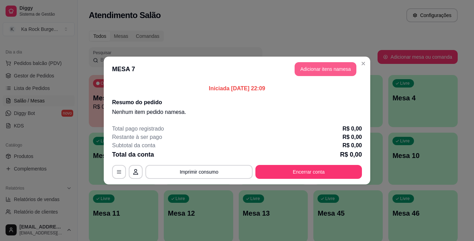
click at [317, 68] on button "Adicionar itens na mesa" at bounding box center [326, 69] width 62 height 14
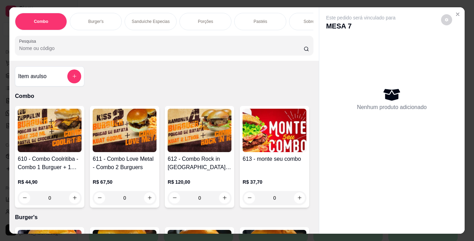
click at [107, 21] on div "Burger's" at bounding box center [96, 21] width 52 height 17
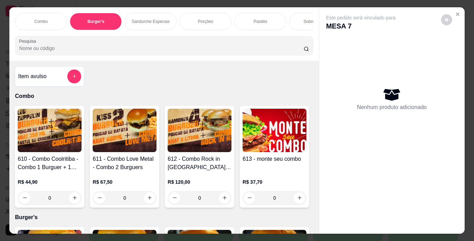
scroll to position [18, 0]
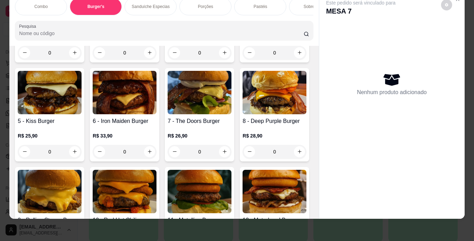
click at [157, 114] on img at bounding box center [125, 92] width 64 height 43
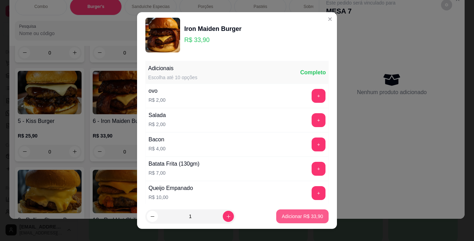
click at [293, 219] on p "Adicionar R$ 33,90" at bounding box center [302, 216] width 41 height 7
type input "1"
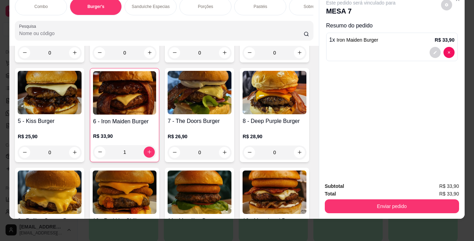
click at [249, 4] on div "Pastéis" at bounding box center [260, 6] width 52 height 17
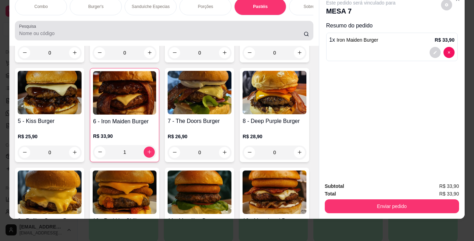
scroll to position [2248, 0]
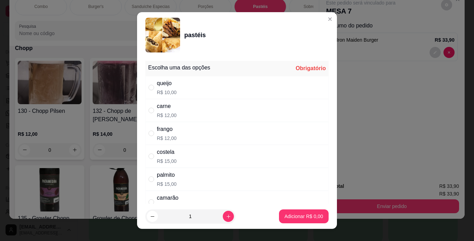
click at [188, 133] on div "frango R$ 12,00" at bounding box center [236, 133] width 183 height 23
radio input "true"
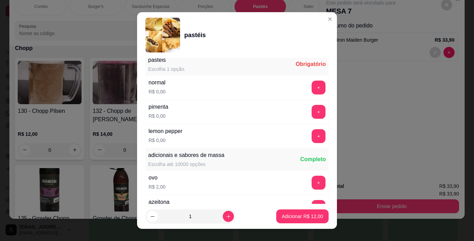
scroll to position [167, 0]
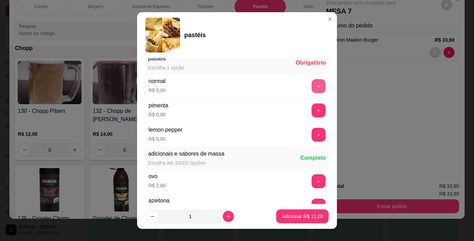
click at [312, 88] on button "+" at bounding box center [319, 86] width 14 height 14
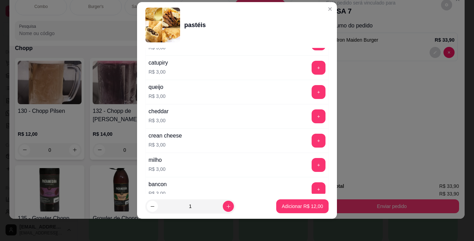
scroll to position [339, 0]
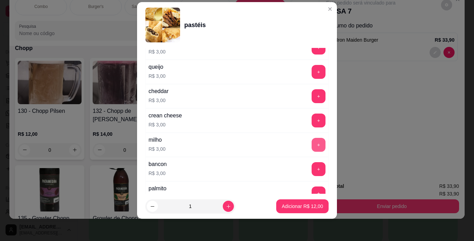
click at [312, 143] on button "+" at bounding box center [319, 145] width 14 height 14
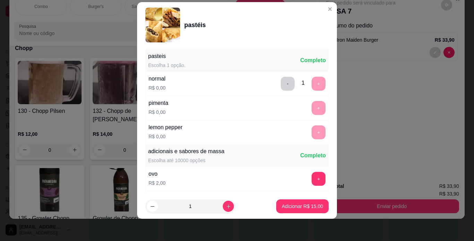
scroll to position [158, 0]
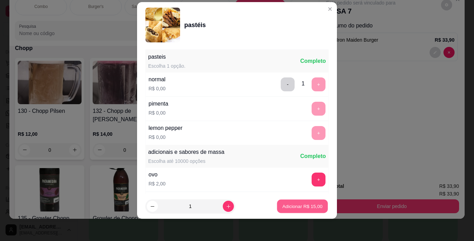
click at [310, 206] on p "Adicionar R$ 15,00" at bounding box center [302, 206] width 40 height 7
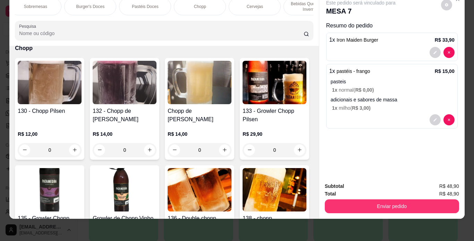
scroll to position [0, 292]
click at [205, 6] on div "Chopp" at bounding box center [188, 6] width 52 height 17
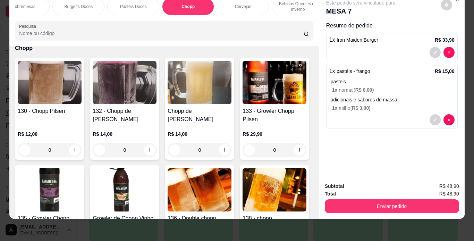
scroll to position [2716, 0]
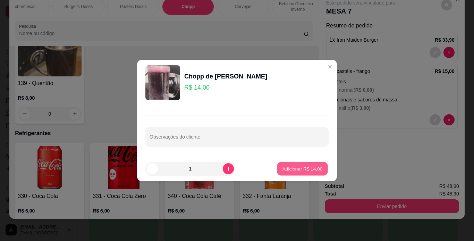
click at [298, 173] on button "Adicionar R$ 14,00" at bounding box center [302, 169] width 51 height 14
type input "1"
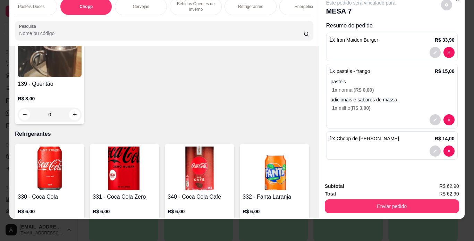
scroll to position [0, 444]
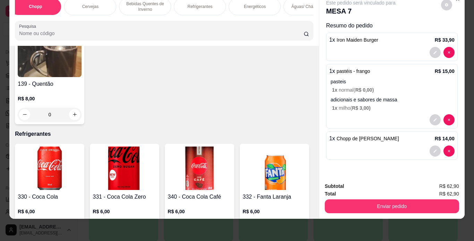
click at [212, 5] on div "Refrigerantes" at bounding box center [200, 6] width 52 height 17
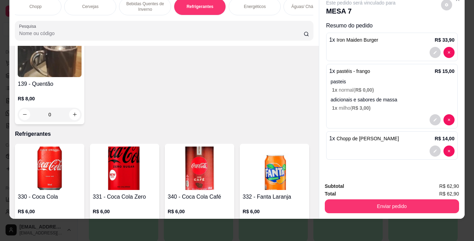
scroll to position [3368, 0]
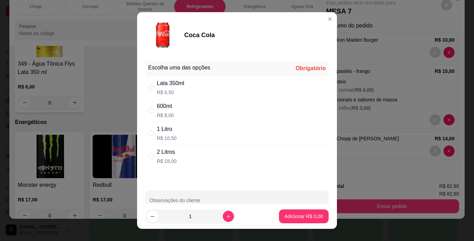
click at [191, 89] on div "Lata 350ml R$ 6,50" at bounding box center [236, 87] width 183 height 23
radio input "true"
click at [300, 218] on p "Adicionar R$ 6,50" at bounding box center [304, 216] width 39 height 7
type input "1"
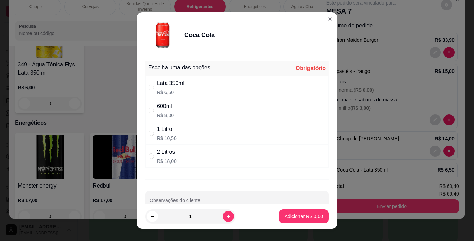
click at [185, 115] on div "600ml R$ 8,00" at bounding box center [236, 110] width 183 height 23
radio input "true"
click at [306, 217] on p "Adicionar R$ 8,00" at bounding box center [303, 216] width 37 height 7
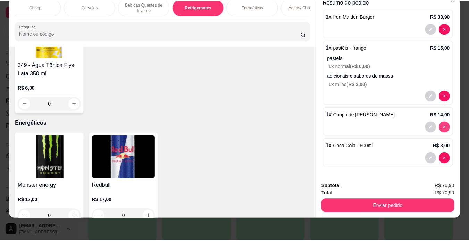
scroll to position [24, 0]
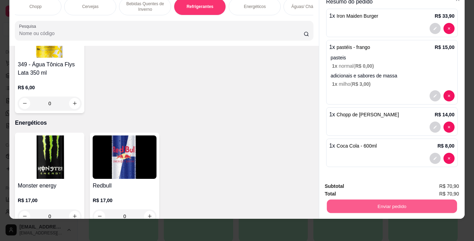
click at [411, 200] on button "Enviar pedido" at bounding box center [392, 207] width 130 height 14
click at [367, 181] on button "Não registrar e enviar pedido" at bounding box center [369, 183] width 70 height 13
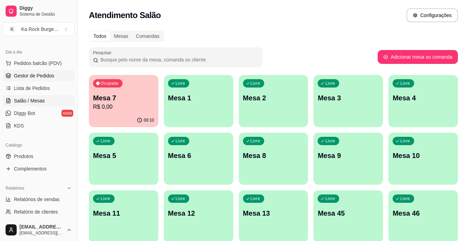
click at [31, 76] on span "Gestor de Pedidos" at bounding box center [34, 75] width 40 height 7
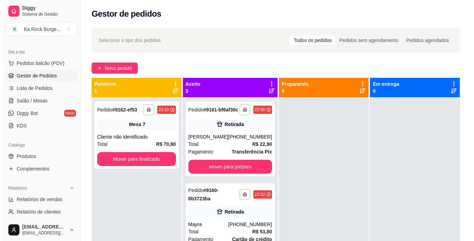
scroll to position [42, 0]
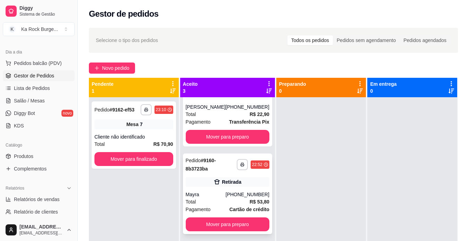
click at [227, 194] on div "[PHONE_NUMBER]" at bounding box center [248, 194] width 44 height 7
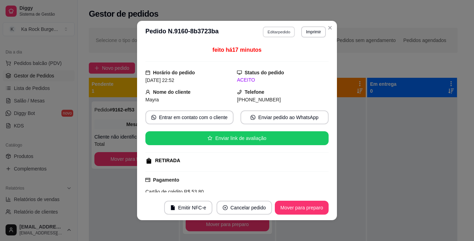
click at [283, 36] on button "Editar pedido" at bounding box center [279, 31] width 32 height 11
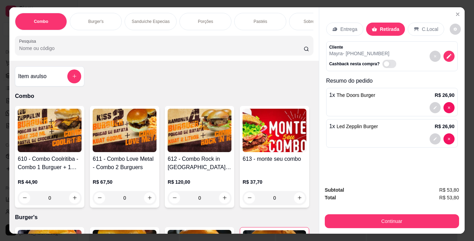
click at [168, 27] on div "Sanduíche Especias" at bounding box center [151, 21] width 52 height 17
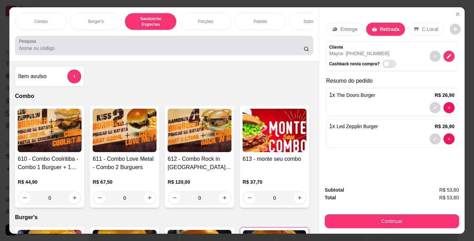
scroll to position [18, 0]
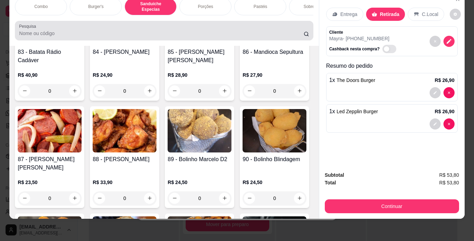
click at [223, 21] on div "Pesquisa" at bounding box center [164, 30] width 298 height 19
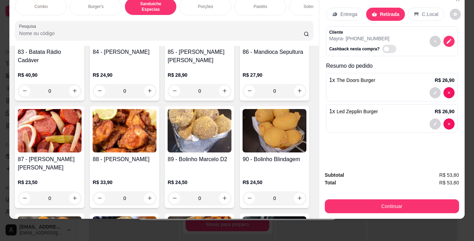
click at [224, 16] on div "Combo Burger's Sanduíche Especias Porções Pastéis Sobremesas Burger's Doces Pas…" at bounding box center [163, 18] width 309 height 53
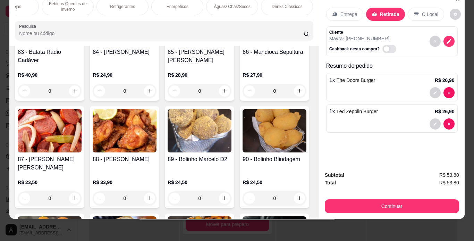
click at [115, 5] on div "Refrigerantes" at bounding box center [122, 6] width 52 height 17
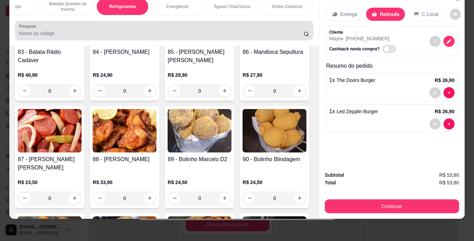
scroll to position [3368, 0]
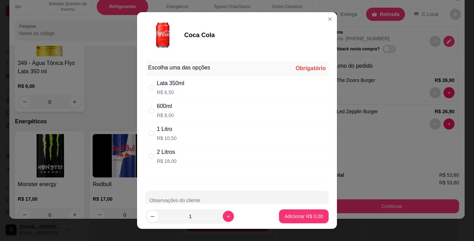
click at [186, 111] on div "600ml R$ 8,00" at bounding box center [236, 110] width 183 height 23
radio input "true"
click at [303, 214] on p "Adicionar R$ 8,00" at bounding box center [303, 216] width 37 height 7
type input "1"
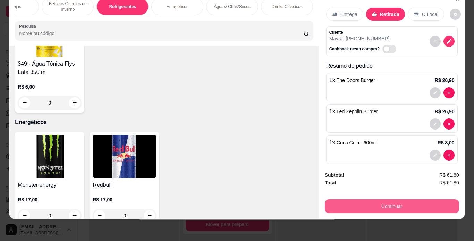
click at [387, 200] on button "Continuar" at bounding box center [392, 206] width 134 height 14
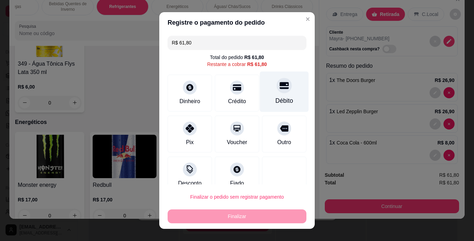
click at [277, 86] on div at bounding box center [284, 85] width 15 height 15
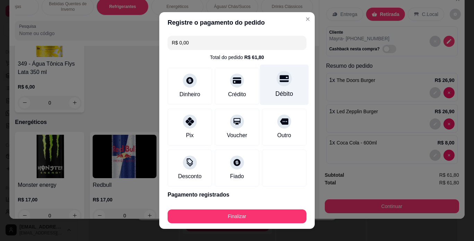
type input "R$ 0,00"
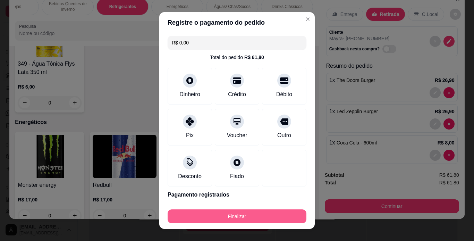
click at [265, 210] on button "Finalizar" at bounding box center [237, 216] width 139 height 14
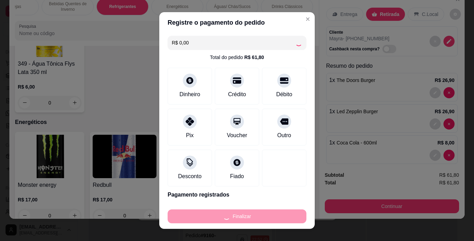
type input "0"
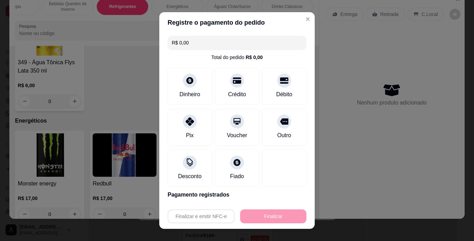
type input "-R$ 61,80"
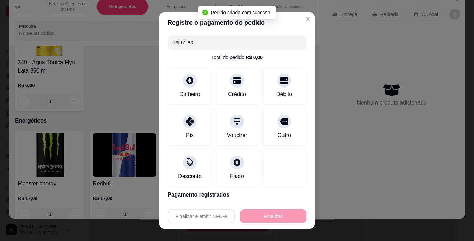
scroll to position [3367, 0]
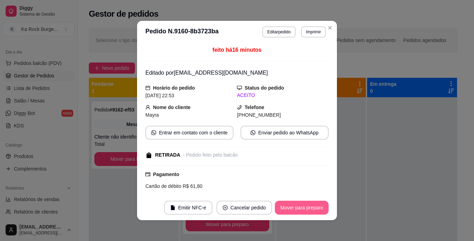
click at [312, 205] on button "Mover para preparo" at bounding box center [302, 208] width 54 height 14
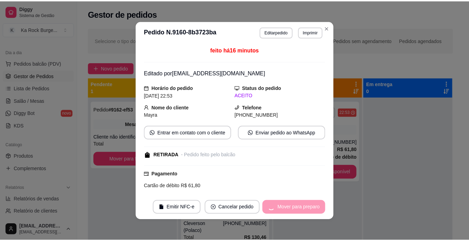
scroll to position [0, 0]
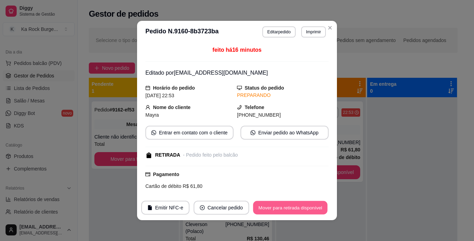
click at [312, 205] on button "Mover para retirada disponível" at bounding box center [290, 208] width 74 height 14
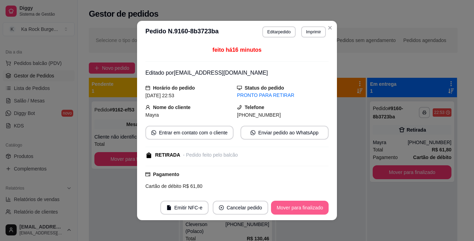
click at [312, 205] on button "Mover para finalizado" at bounding box center [300, 208] width 58 height 14
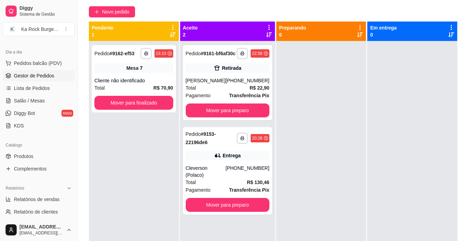
scroll to position [64, 0]
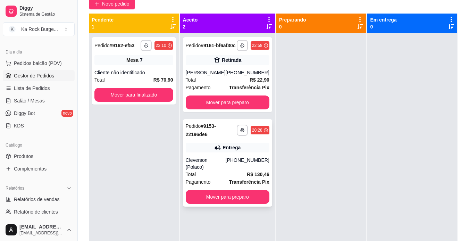
click at [244, 144] on div "**********" at bounding box center [227, 162] width 89 height 87
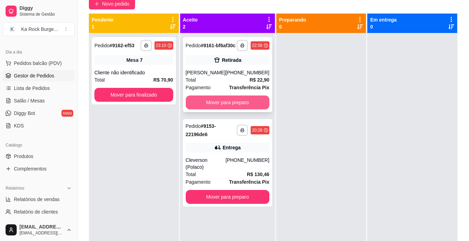
click at [249, 103] on button "Mover para preparo" at bounding box center [228, 102] width 84 height 14
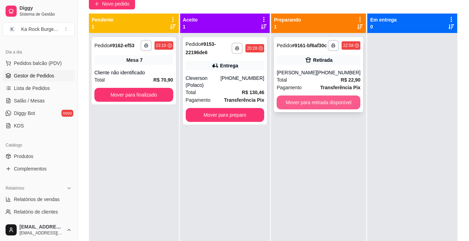
click at [313, 109] on button "Mover para retirada disponível" at bounding box center [319, 102] width 84 height 14
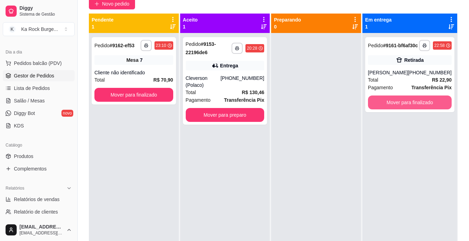
click at [382, 107] on button "Mover para finalizado" at bounding box center [410, 102] width 84 height 14
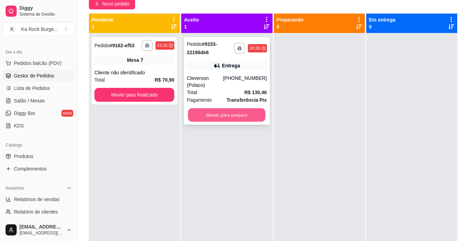
click at [252, 108] on button "Mover para preparo" at bounding box center [226, 115] width 77 height 14
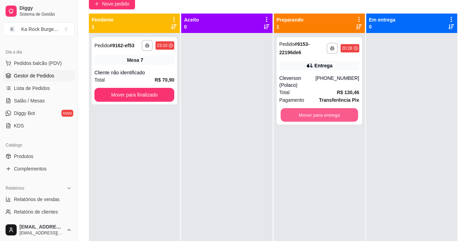
click at [318, 109] on button "Mover para entrega" at bounding box center [318, 115] width 77 height 14
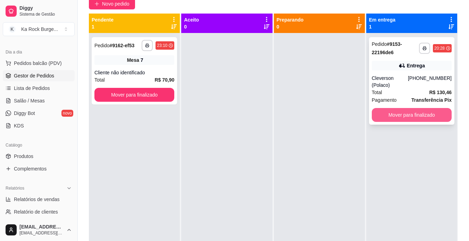
click at [377, 113] on button "Mover para finalizado" at bounding box center [412, 115] width 80 height 14
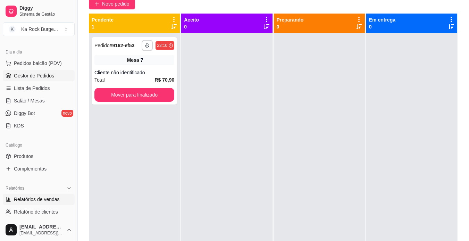
click at [40, 199] on span "Relatórios de vendas" at bounding box center [37, 199] width 46 height 7
select select "ALL"
select select "0"
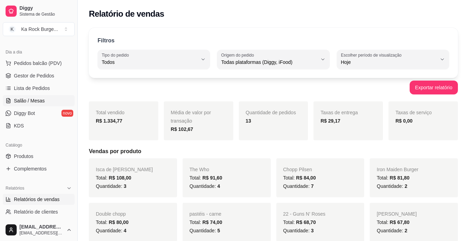
click at [29, 102] on span "Salão / Mesas" at bounding box center [29, 100] width 31 height 7
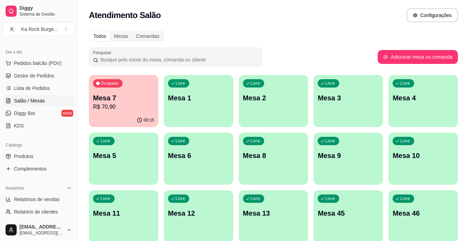
click at [133, 96] on p "Mesa 7" at bounding box center [123, 98] width 61 height 10
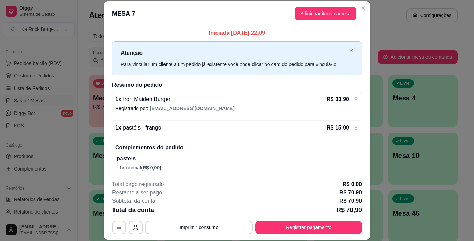
scroll to position [25, 0]
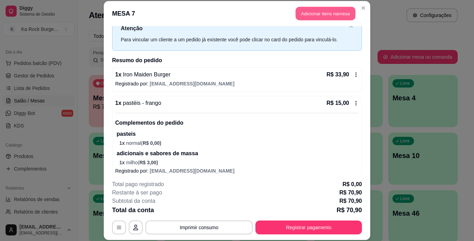
click at [302, 17] on button "Adicionar itens na mesa" at bounding box center [326, 14] width 60 height 14
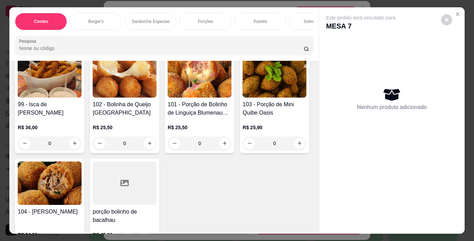
scroll to position [1841, 0]
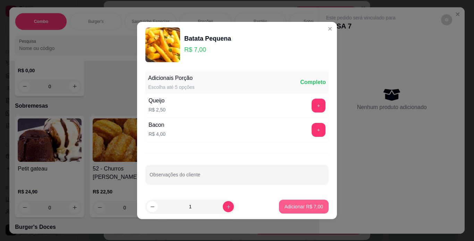
click at [285, 206] on p "Adicionar R$ 7,00" at bounding box center [304, 206] width 39 height 7
type input "1"
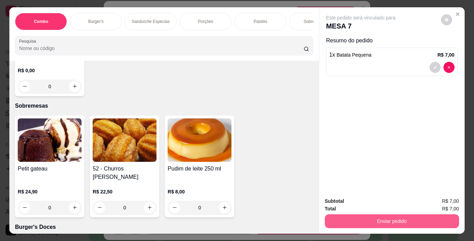
click at [330, 218] on button "Enviar pedido" at bounding box center [392, 221] width 134 height 14
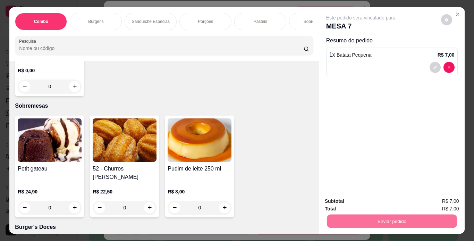
click at [345, 197] on button "Não registrar e enviar pedido" at bounding box center [369, 201] width 70 height 13
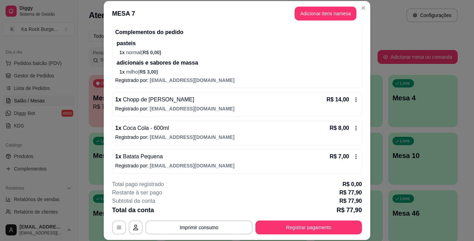
scroll to position [117, 0]
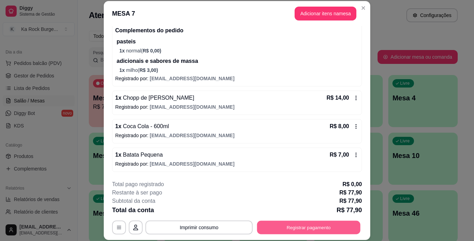
click at [295, 227] on button "Registrar pagamento" at bounding box center [308, 227] width 103 height 14
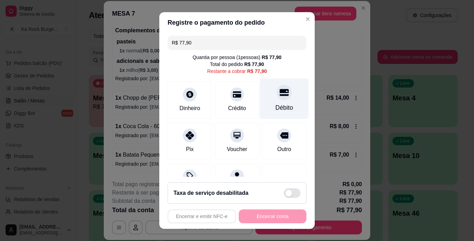
click at [276, 105] on div "Débito" at bounding box center [285, 107] width 18 height 9
type input "R$ 0,00"
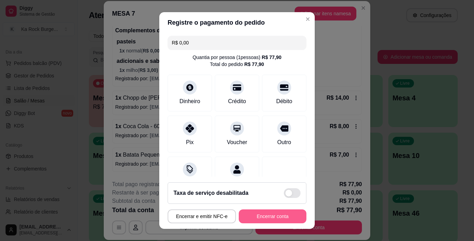
click at [293, 215] on button "Encerrar conta" at bounding box center [273, 216] width 68 height 14
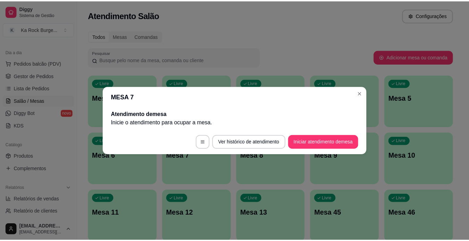
scroll to position [0, 0]
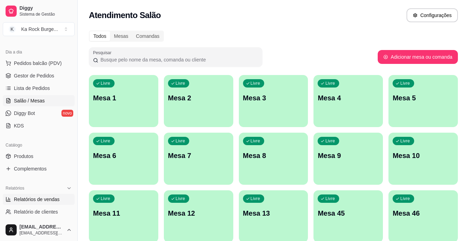
click at [44, 200] on span "Relatórios de vendas" at bounding box center [37, 199] width 46 height 7
select select "ALL"
select select "0"
